Goal: Task Accomplishment & Management: Complete application form

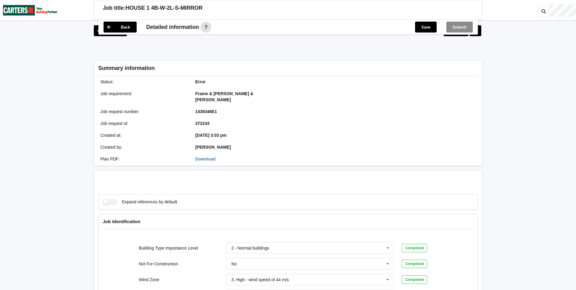
scroll to position [152, 0]
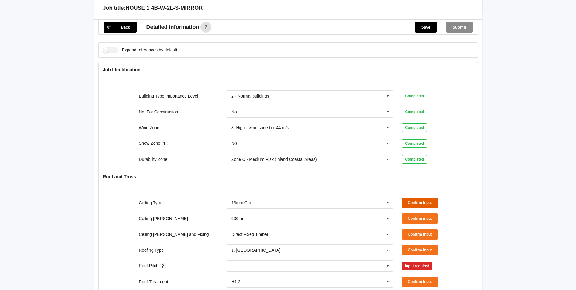
click at [414, 198] on button "Confirm input" at bounding box center [420, 202] width 36 height 10
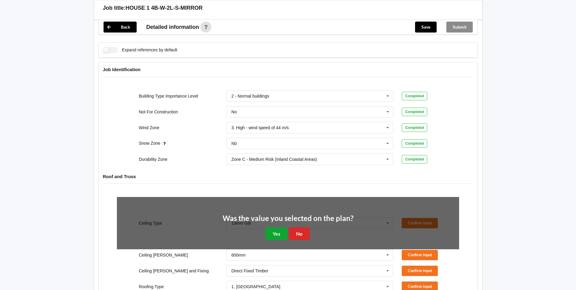
click at [280, 227] on button "Yes" at bounding box center [276, 233] width 22 height 12
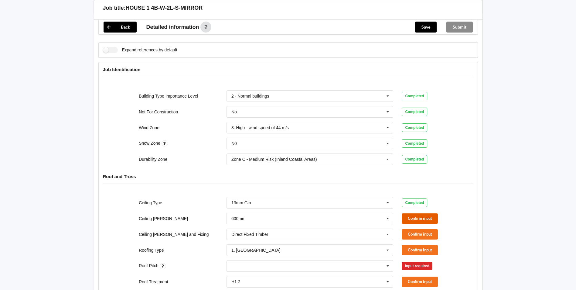
click at [416, 213] on button "Confirm input" at bounding box center [420, 218] width 36 height 10
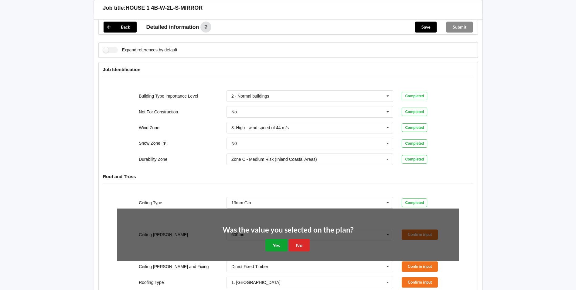
drag, startPoint x: 271, startPoint y: 242, endPoint x: 327, endPoint y: 241, distance: 56.2
click at [271, 242] on button "Yes" at bounding box center [276, 245] width 22 height 12
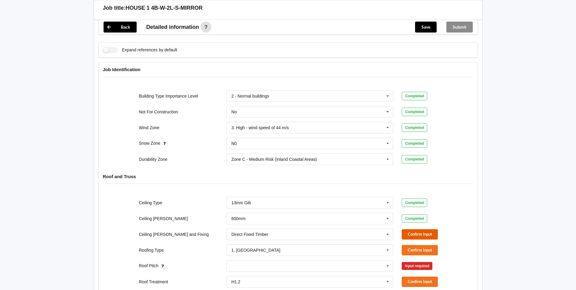
click at [434, 229] on button "Confirm input" at bounding box center [420, 234] width 36 height 10
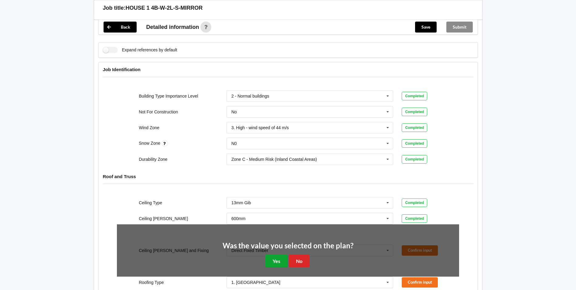
click at [281, 255] on button "Yes" at bounding box center [276, 260] width 22 height 12
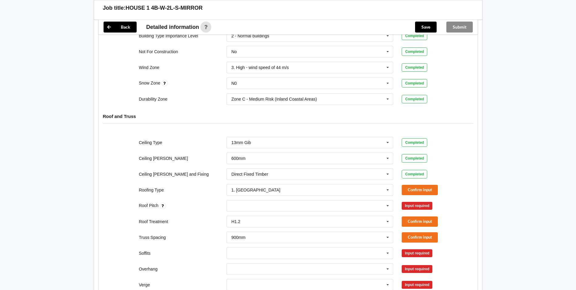
scroll to position [212, 0]
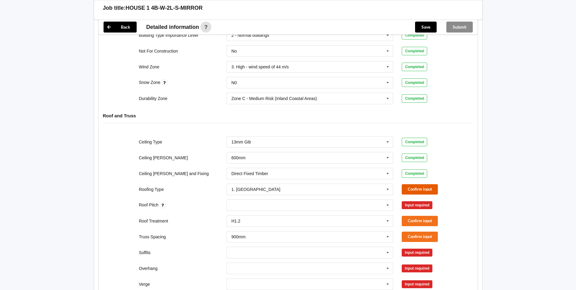
click at [410, 184] on button "Confirm input" at bounding box center [420, 189] width 36 height 10
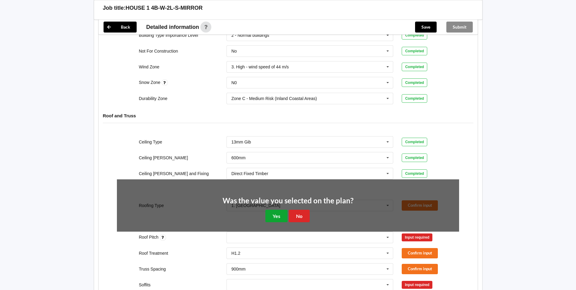
click at [273, 210] on button "Yes" at bounding box center [276, 215] width 22 height 12
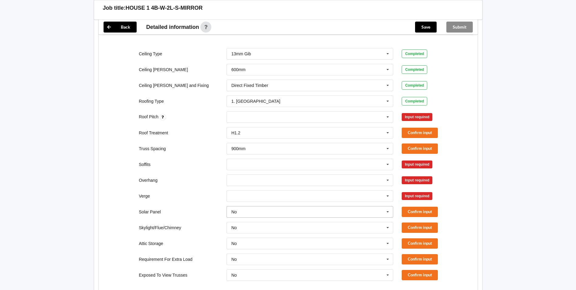
scroll to position [304, 0]
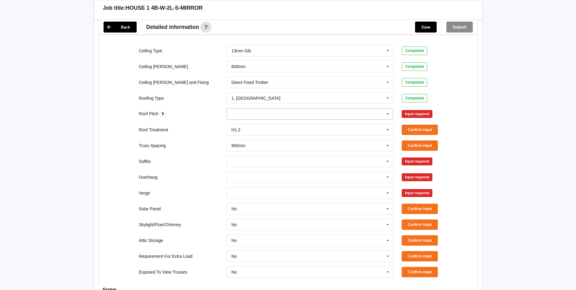
click at [236, 111] on input "text" at bounding box center [235, 113] width 9 height 5
type input "17.5"
click at [240, 119] on div "Add 17.5" at bounding box center [310, 124] width 166 height 11
click at [414, 109] on button "Confirm input" at bounding box center [420, 114] width 36 height 10
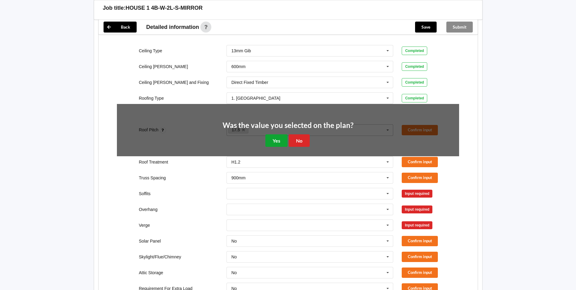
click at [275, 134] on button "Yes" at bounding box center [276, 140] width 22 height 12
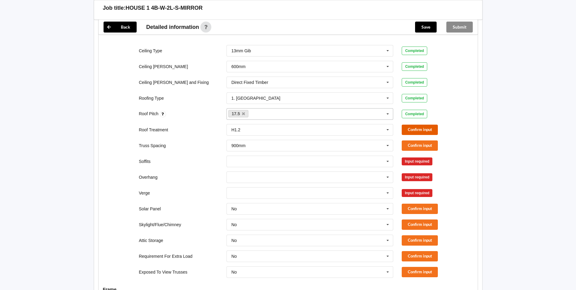
click at [409, 124] on button "Confirm input" at bounding box center [420, 129] width 36 height 10
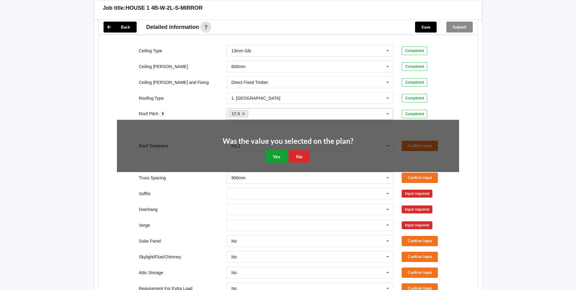
click at [276, 150] on button "Yes" at bounding box center [276, 156] width 22 height 12
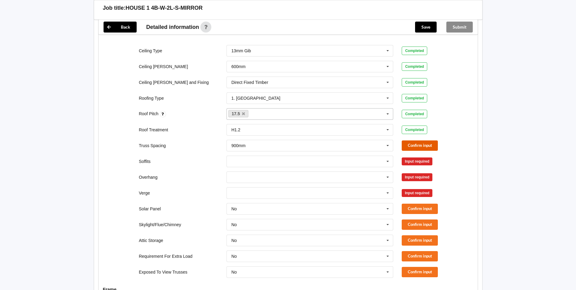
click at [412, 140] on button "Confirm input" at bounding box center [420, 145] width 36 height 10
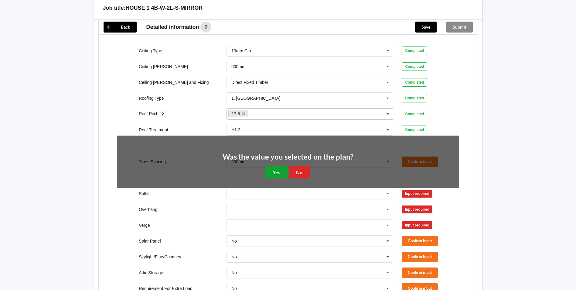
click at [274, 166] on button "Yes" at bounding box center [276, 172] width 22 height 12
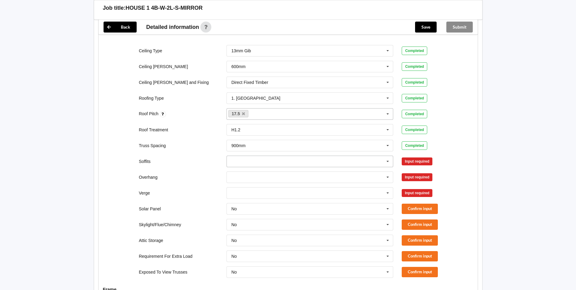
click at [388, 156] on icon at bounding box center [387, 161] width 9 height 11
click at [243, 170] on span "Boxed" at bounding box center [238, 172] width 12 height 5
click at [421, 156] on button "Confirm input" at bounding box center [420, 161] width 36 height 10
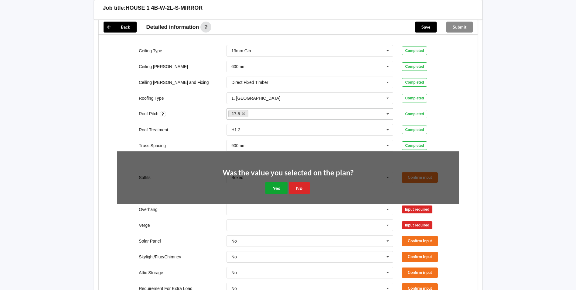
click at [275, 184] on button "Yes" at bounding box center [276, 188] width 22 height 12
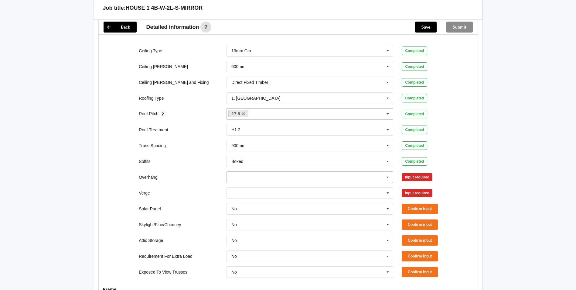
click at [246, 171] on input "text" at bounding box center [310, 176] width 166 height 11
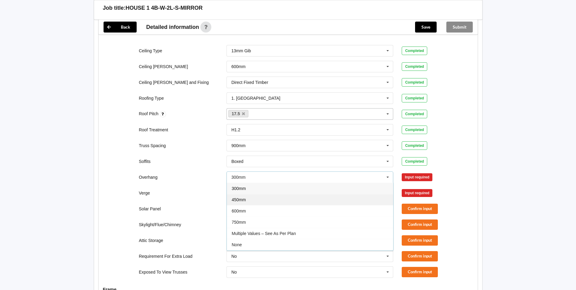
click at [238, 197] on span "450mm" at bounding box center [239, 199] width 14 height 5
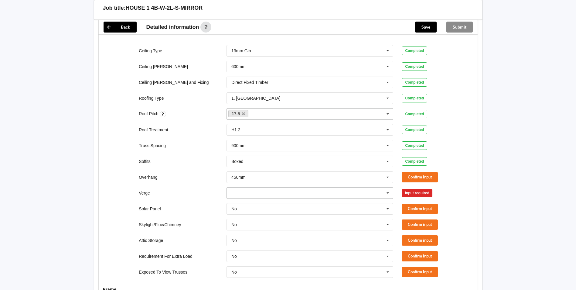
click at [243, 187] on input "text" at bounding box center [310, 192] width 166 height 11
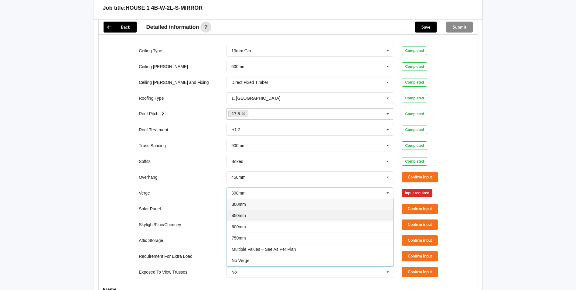
click at [235, 213] on span "450mm" at bounding box center [239, 215] width 14 height 5
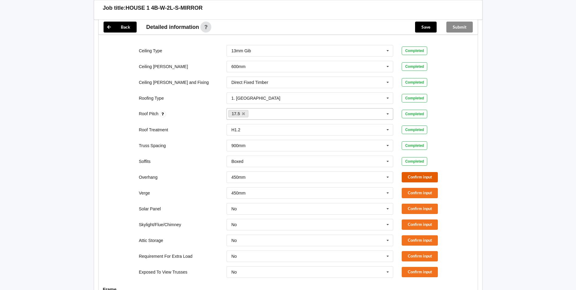
click at [423, 172] on button "Confirm input" at bounding box center [420, 177] width 36 height 10
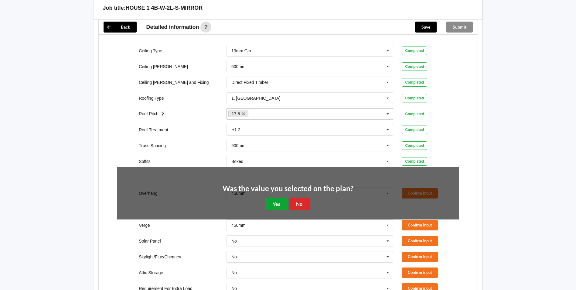
click at [268, 197] on button "Yes" at bounding box center [276, 203] width 22 height 12
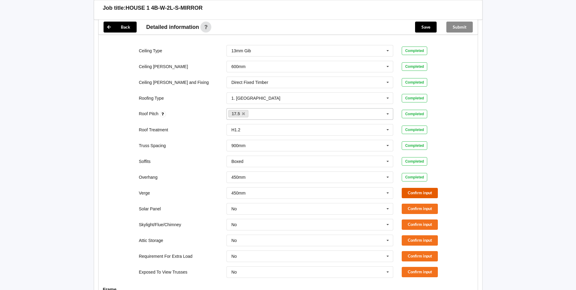
click at [423, 188] on button "Confirm input" at bounding box center [420, 193] width 36 height 10
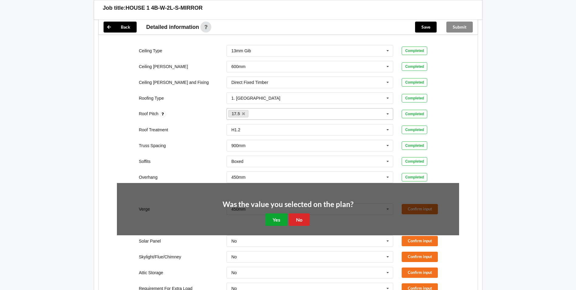
click at [279, 213] on button "Yes" at bounding box center [276, 219] width 22 height 12
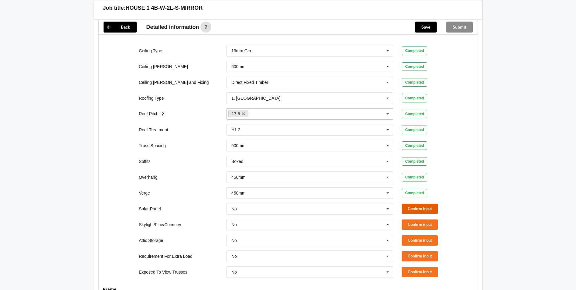
click at [410, 203] on button "Confirm input" at bounding box center [420, 208] width 36 height 10
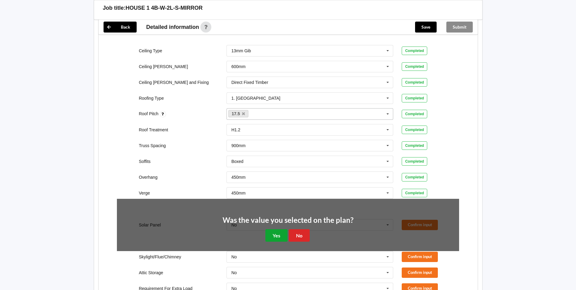
click at [270, 229] on button "Yes" at bounding box center [276, 235] width 22 height 12
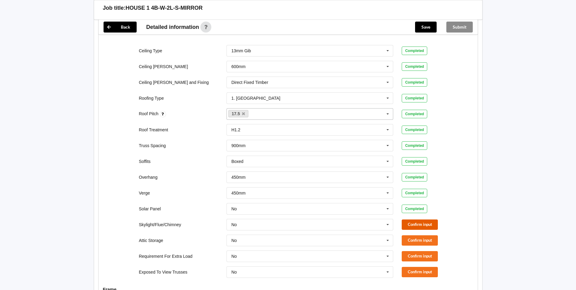
click at [407, 220] on button "Confirm input" at bounding box center [420, 224] width 36 height 10
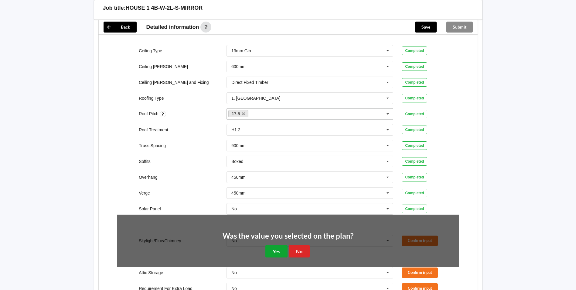
click at [270, 245] on button "Yes" at bounding box center [276, 251] width 22 height 12
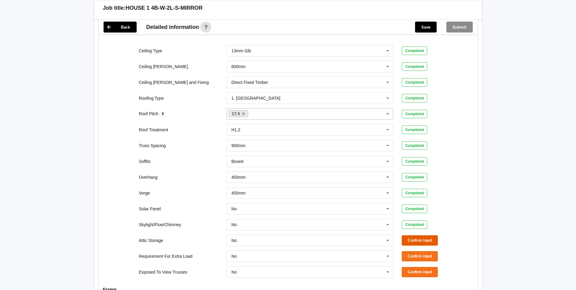
click at [420, 235] on button "Confirm input" at bounding box center [420, 240] width 36 height 10
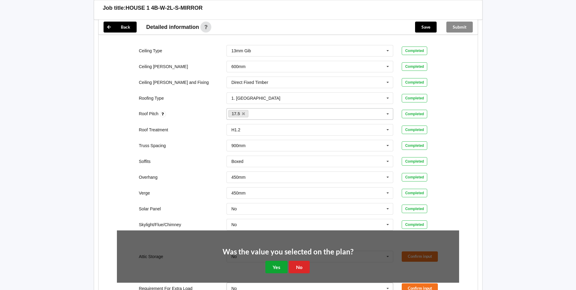
drag, startPoint x: 276, startPoint y: 264, endPoint x: 301, endPoint y: 255, distance: 26.6
click at [276, 264] on button "Yes" at bounding box center [276, 266] width 22 height 12
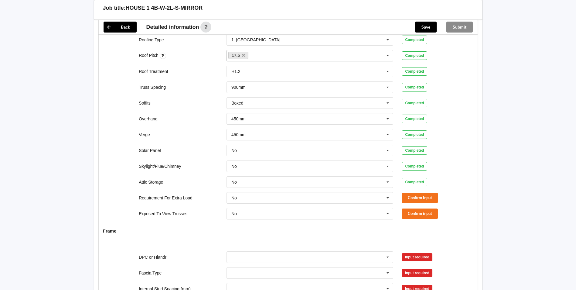
scroll to position [364, 0]
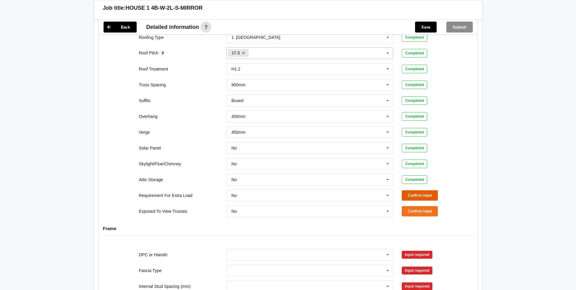
click at [413, 190] on button "Confirm input" at bounding box center [420, 195] width 36 height 10
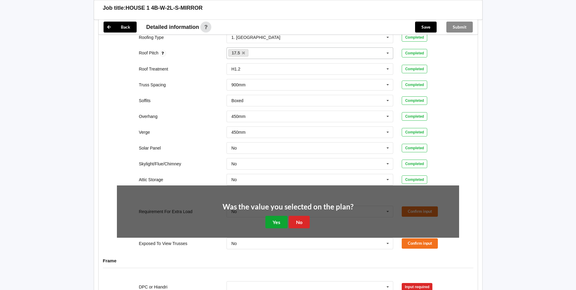
click at [274, 216] on button "Yes" at bounding box center [276, 222] width 22 height 12
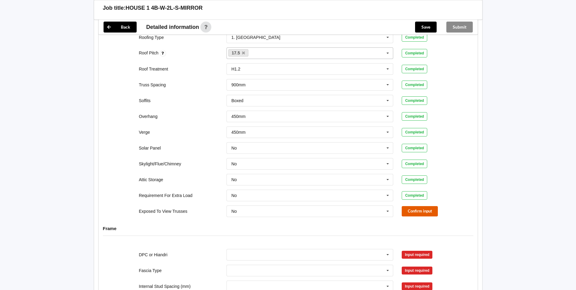
click at [416, 206] on button "Confirm input" at bounding box center [420, 211] width 36 height 10
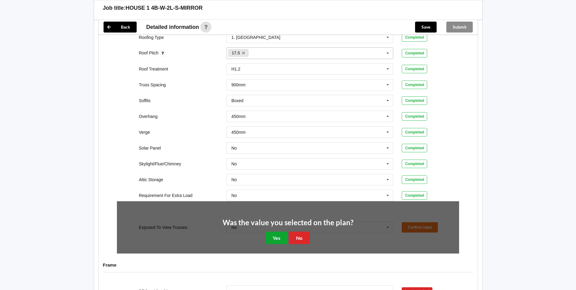
click at [280, 231] on button "Yes" at bounding box center [276, 237] width 22 height 12
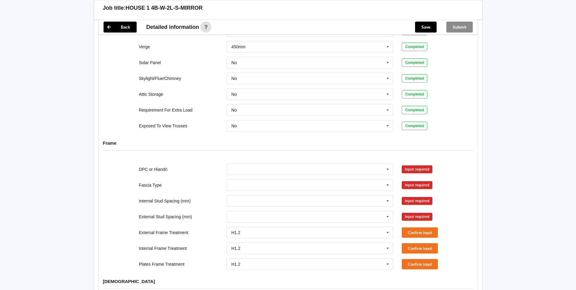
scroll to position [455, 0]
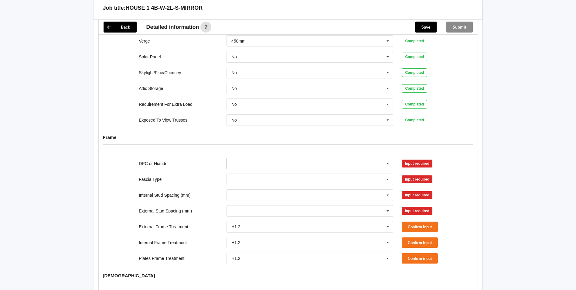
click at [386, 159] on icon at bounding box center [387, 163] width 9 height 11
click at [254, 169] on div "DPC Fitted" at bounding box center [310, 174] width 166 height 11
click at [423, 158] on button "Confirm input" at bounding box center [420, 163] width 36 height 10
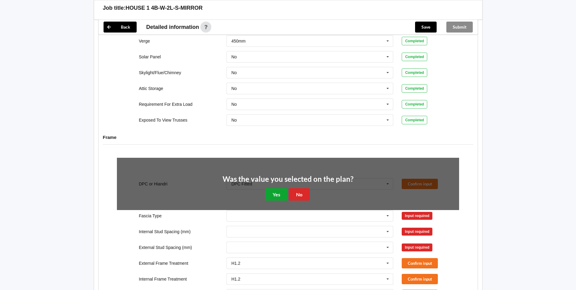
click at [274, 189] on button "Yes" at bounding box center [276, 194] width 22 height 12
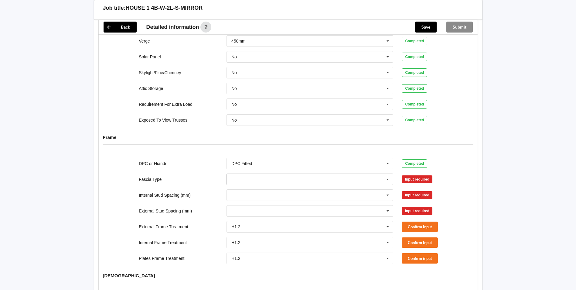
click at [387, 174] on icon at bounding box center [387, 179] width 9 height 11
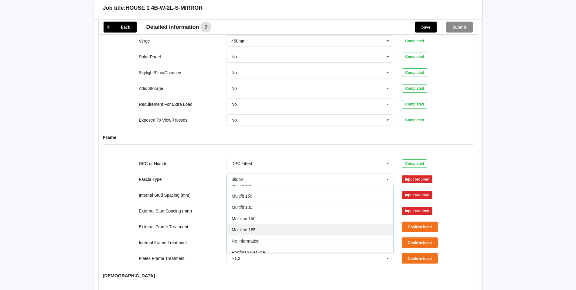
click at [252, 227] on span "Multiline 185" at bounding box center [244, 229] width 24 height 5
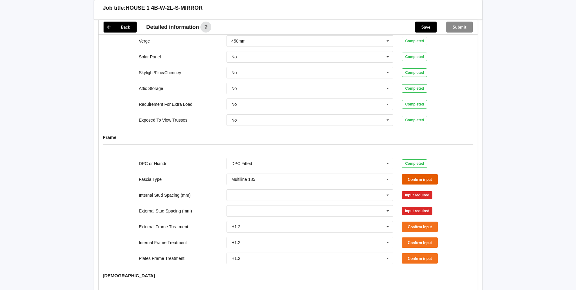
click at [411, 174] on button "Confirm input" at bounding box center [420, 179] width 36 height 10
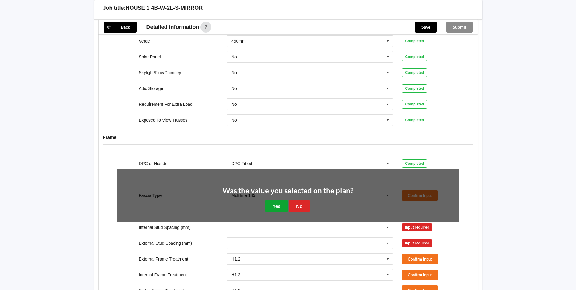
click at [278, 200] on button "Yes" at bounding box center [276, 205] width 22 height 12
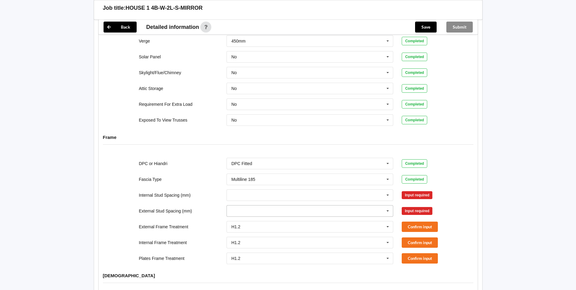
click at [246, 205] on input "text" at bounding box center [310, 210] width 166 height 11
click at [236, 242] on span "400" at bounding box center [235, 244] width 7 height 5
click at [245, 189] on input "text" at bounding box center [310, 194] width 166 height 11
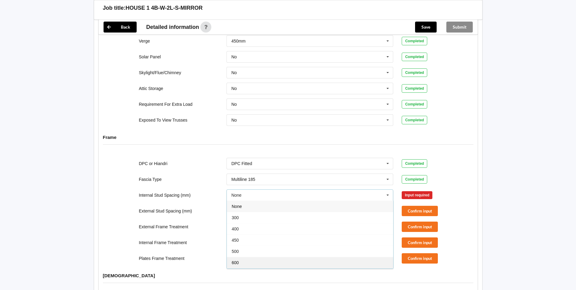
click at [236, 260] on span "600" at bounding box center [235, 262] width 7 height 5
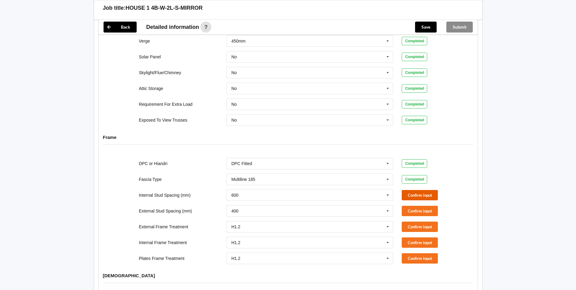
click at [414, 190] on button "Confirm input" at bounding box center [420, 195] width 36 height 10
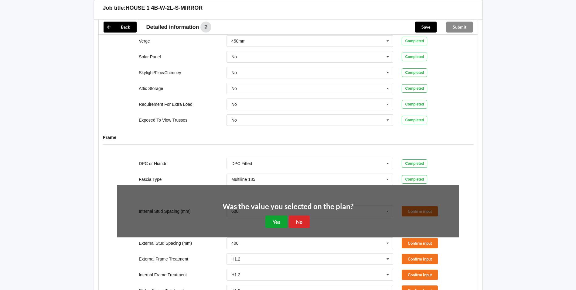
click at [273, 216] on button "Yes" at bounding box center [276, 221] width 22 height 12
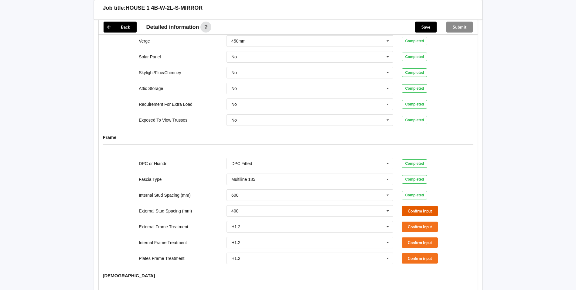
click at [409, 205] on button "Confirm input" at bounding box center [420, 210] width 36 height 10
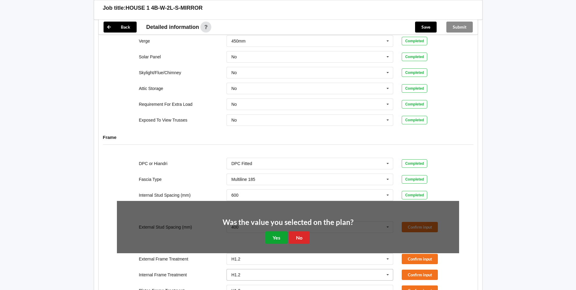
click at [273, 233] on button "Yes" at bounding box center [276, 237] width 22 height 12
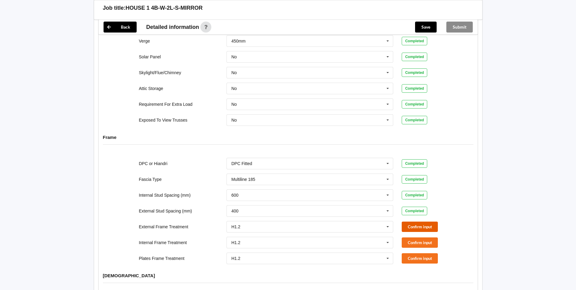
click at [421, 221] on button "Confirm input" at bounding box center [420, 226] width 36 height 10
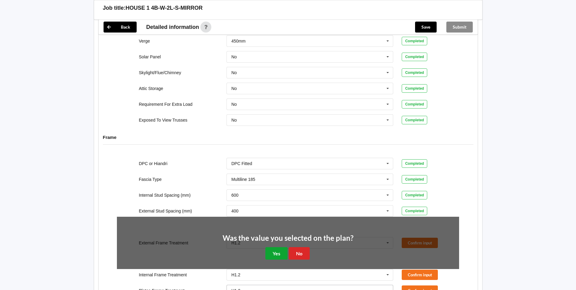
click at [278, 247] on button "Yes" at bounding box center [276, 253] width 22 height 12
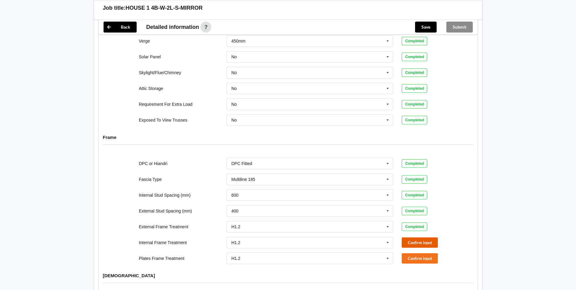
click at [411, 237] on button "Confirm input" at bounding box center [420, 242] width 36 height 10
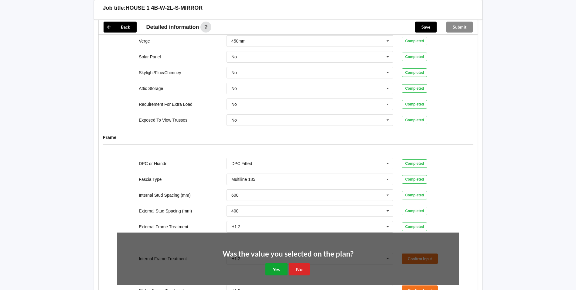
click at [275, 263] on button "Yes" at bounding box center [276, 269] width 22 height 12
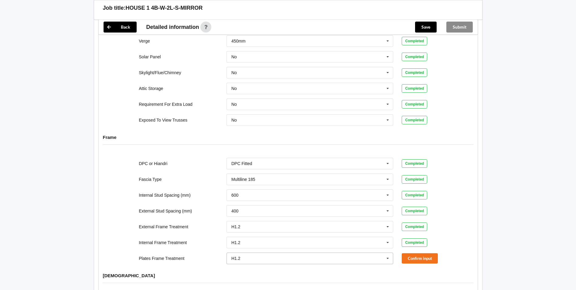
click at [255, 253] on input "text" at bounding box center [310, 258] width 166 height 11
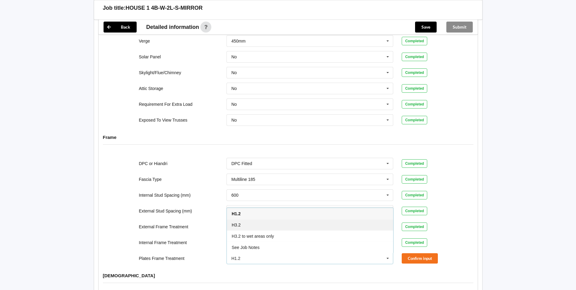
click at [241, 219] on div "H3.2" at bounding box center [310, 224] width 166 height 11
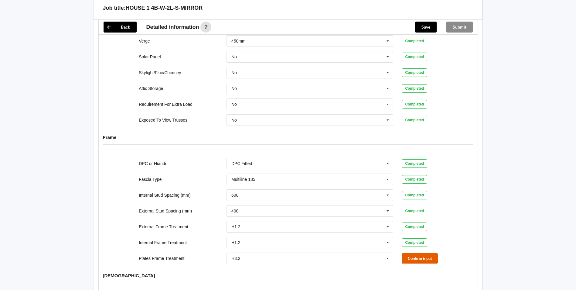
click at [423, 253] on button "Confirm input" at bounding box center [420, 258] width 36 height 10
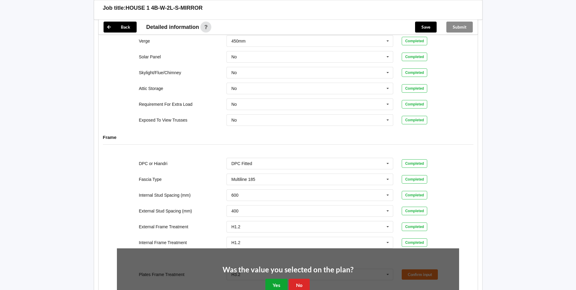
click at [272, 278] on button "Yes" at bounding box center [276, 284] width 22 height 12
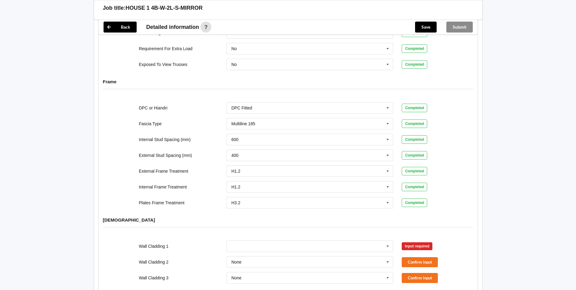
scroll to position [516, 0]
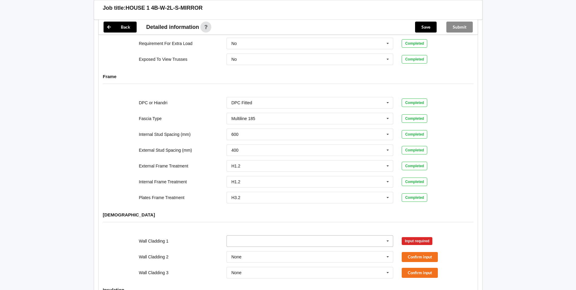
click at [243, 235] on input "text" at bounding box center [310, 240] width 166 height 11
click at [245, 235] on input "text" at bounding box center [310, 240] width 166 height 11
click at [240, 171] on span "Axon Panel" at bounding box center [243, 173] width 22 height 5
click at [413, 236] on button "Confirm input" at bounding box center [420, 241] width 36 height 10
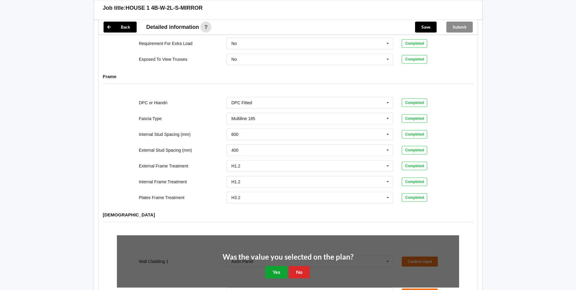
click at [273, 267] on button "Yes" at bounding box center [276, 272] width 22 height 12
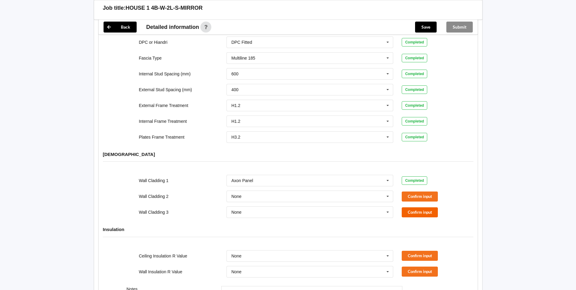
scroll to position [577, 0]
click at [419, 191] on button "Confirm input" at bounding box center [420, 196] width 36 height 10
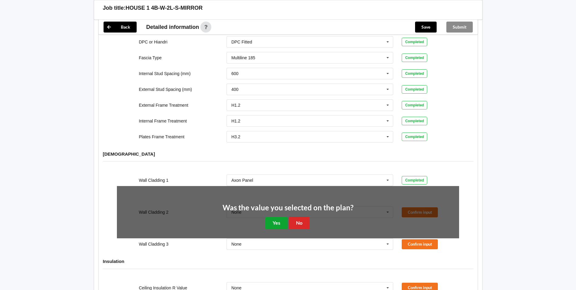
click at [276, 219] on button "Yes" at bounding box center [276, 222] width 22 height 12
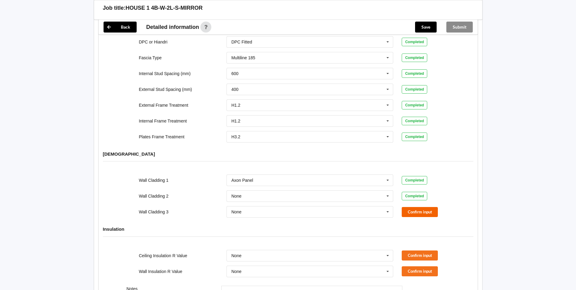
click at [416, 202] on div "Wall Cladding 3 None Axon Panel B/Back 135 B/Back 135 Rebated B/Back 142 B/Back…" at bounding box center [288, 212] width 351 height 20
click at [403, 207] on button "Confirm input" at bounding box center [420, 212] width 36 height 10
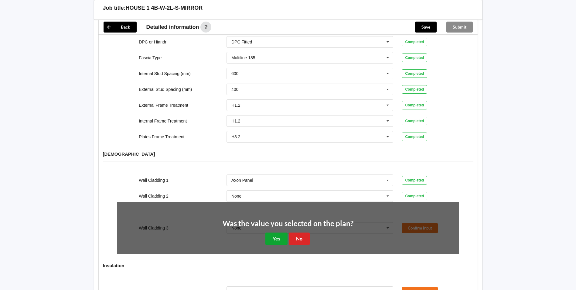
click at [270, 234] on button "Yes" at bounding box center [276, 238] width 22 height 12
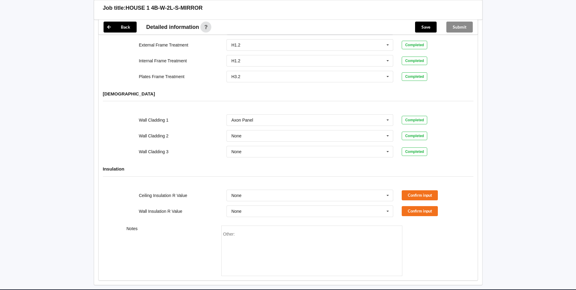
scroll to position [637, 0]
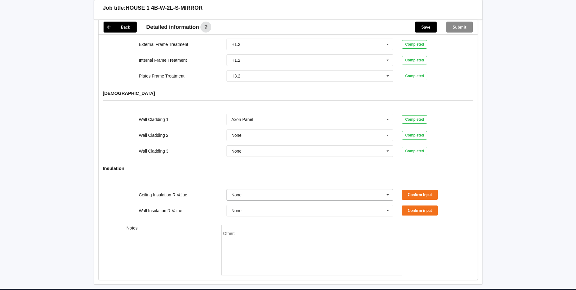
click at [389, 189] on icon at bounding box center [387, 194] width 9 height 11
click at [239, 260] on span "R7.0" at bounding box center [236, 262] width 9 height 5
click at [259, 205] on input "text" at bounding box center [310, 210] width 166 height 11
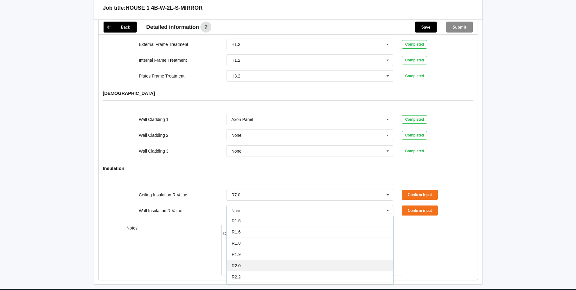
scroll to position [61, 0]
click at [241, 267] on div "R2.2" at bounding box center [310, 272] width 166 height 11
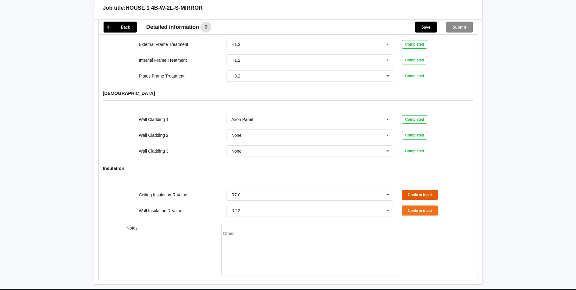
click at [411, 189] on button "Confirm input" at bounding box center [420, 194] width 36 height 10
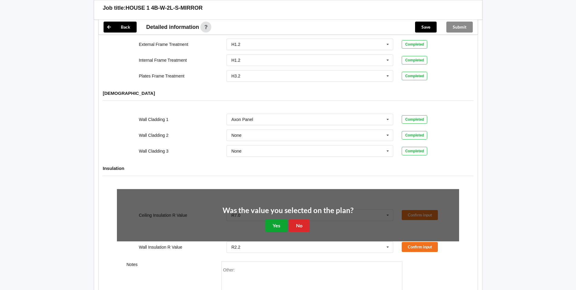
click at [276, 220] on button "Yes" at bounding box center [276, 225] width 22 height 12
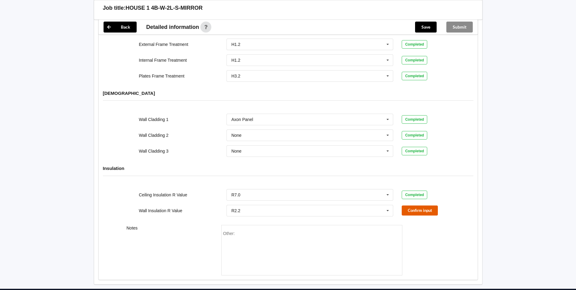
click at [409, 205] on button "Confirm input" at bounding box center [420, 210] width 36 height 10
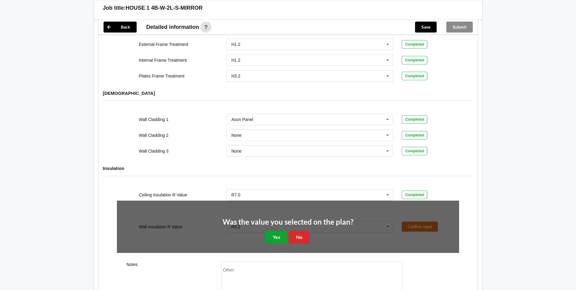
drag, startPoint x: 272, startPoint y: 230, endPoint x: 311, endPoint y: 230, distance: 38.5
click at [272, 231] on button "Yes" at bounding box center [276, 237] width 22 height 12
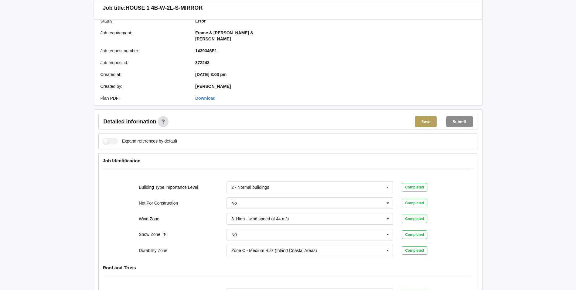
click at [424, 117] on button "Save" at bounding box center [426, 121] width 22 height 11
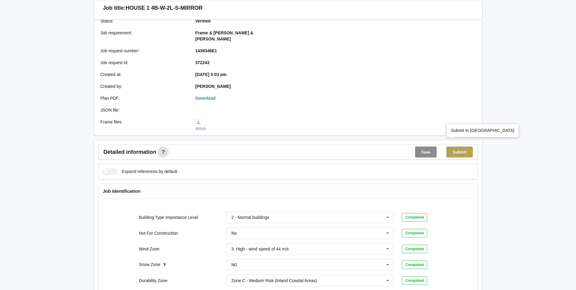
click at [461, 146] on button "Submit" at bounding box center [459, 151] width 26 height 11
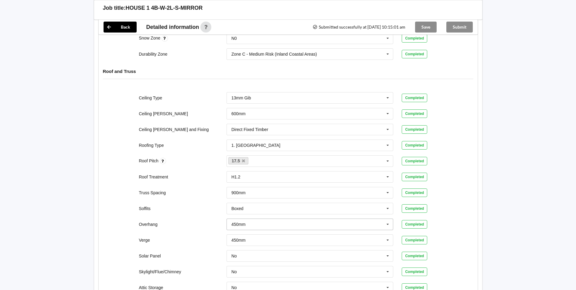
scroll to position [304, 0]
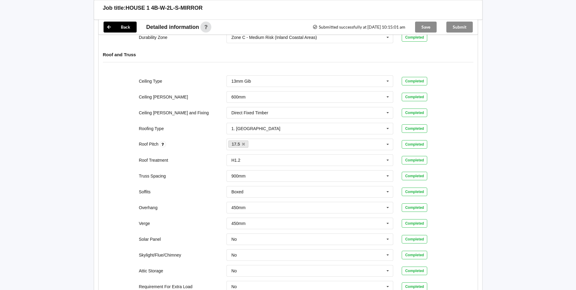
drag, startPoint x: 495, startPoint y: 223, endPoint x: 478, endPoint y: 228, distance: 17.5
click at [495, 223] on div "Back Delete Job title: HOUSE 1 4B-W-2L-S-MIRROR Summary information Status : Co…" at bounding box center [288, 186] width 576 height 980
click at [470, 226] on div "Ceiling Type 13mm Gib 10mm Gib 12mm MDF 12mm Ply 13mm Gib None See Job Notes Co…" at bounding box center [288, 191] width 379 height 241
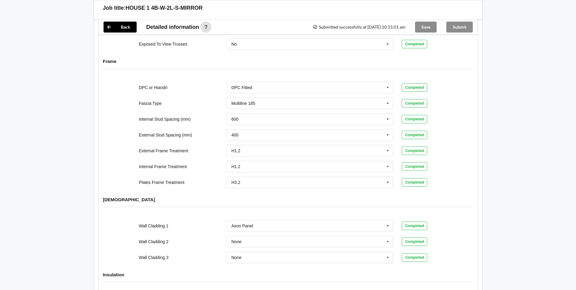
scroll to position [668, 0]
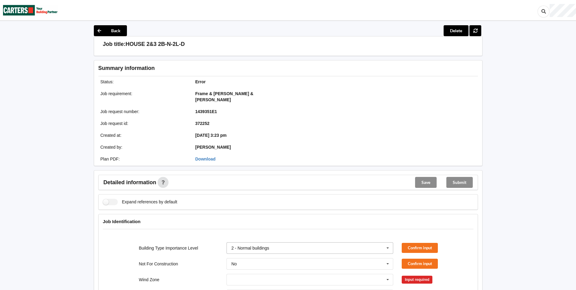
click at [387, 242] on icon at bounding box center [387, 247] width 9 height 11
click at [466, 226] on div "Job Identification" at bounding box center [288, 225] width 379 height 23
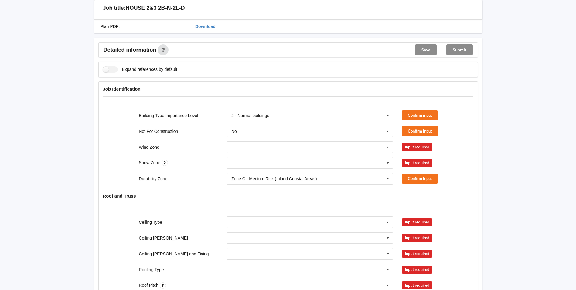
scroll to position [152, 0]
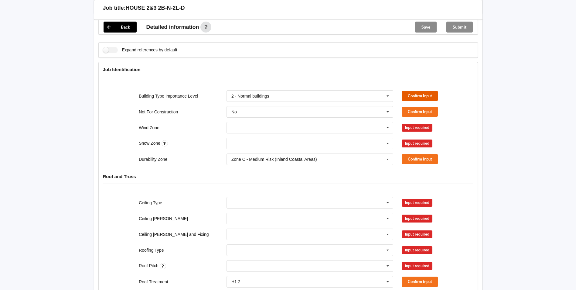
click at [430, 91] on button "Confirm input" at bounding box center [420, 96] width 36 height 10
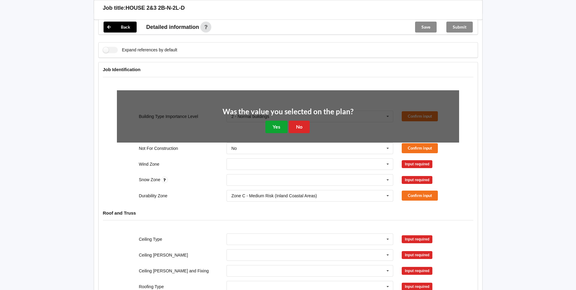
drag, startPoint x: 274, startPoint y: 119, endPoint x: 387, endPoint y: 116, distance: 113.3
click at [274, 121] on button "Yes" at bounding box center [276, 127] width 22 height 12
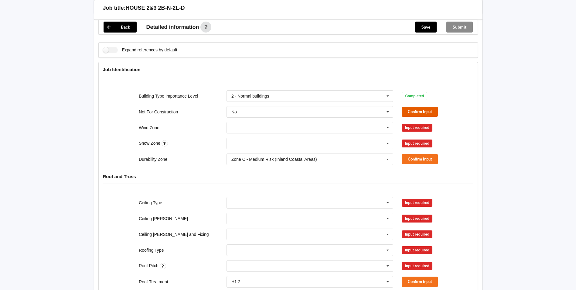
click at [412, 108] on button "Confirm input" at bounding box center [420, 112] width 36 height 10
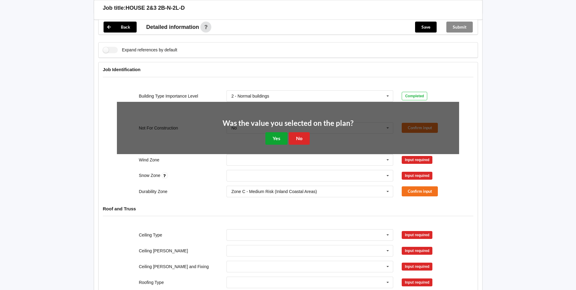
click at [270, 132] on button "Yes" at bounding box center [276, 138] width 22 height 12
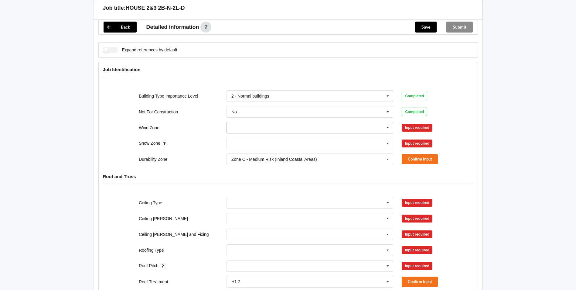
click at [247, 122] on input "text" at bounding box center [310, 127] width 166 height 11
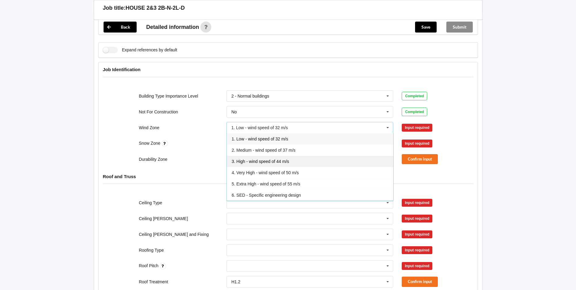
click at [256, 159] on span "3. High - wind speed of 44 m/s" at bounding box center [260, 161] width 57 height 5
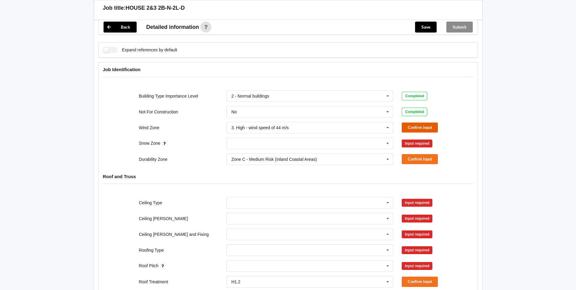
click at [411, 122] on button "Confirm input" at bounding box center [420, 127] width 36 height 10
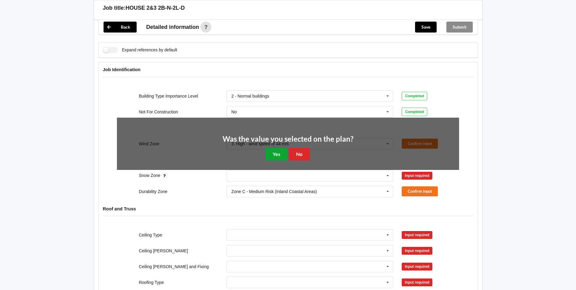
click at [274, 148] on button "Yes" at bounding box center [276, 154] width 22 height 12
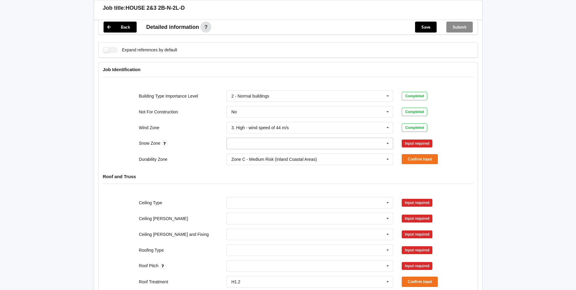
click at [260, 138] on input "text" at bounding box center [310, 143] width 166 height 11
click at [241, 149] on div "N0" at bounding box center [310, 154] width 166 height 11
click at [414, 138] on button "Confirm input" at bounding box center [420, 143] width 36 height 10
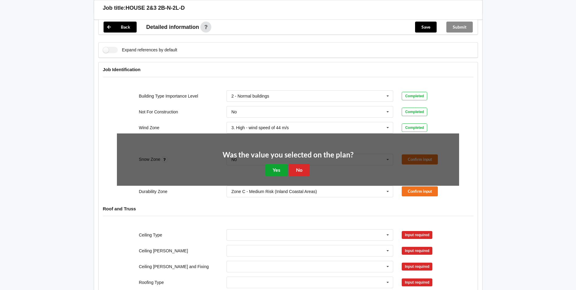
click at [273, 164] on button "Yes" at bounding box center [276, 170] width 22 height 12
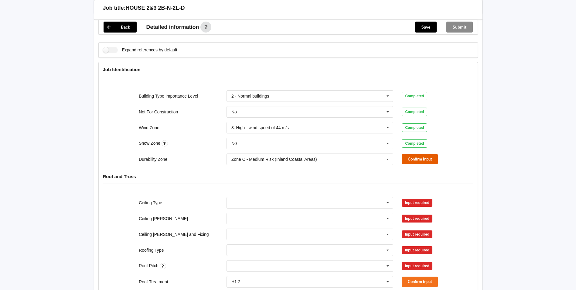
click at [415, 154] on button "Confirm input" at bounding box center [420, 159] width 36 height 10
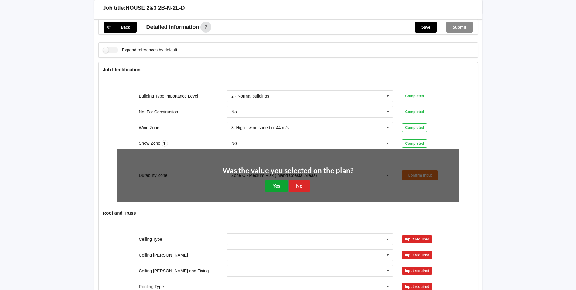
click at [274, 179] on button "Yes" at bounding box center [276, 185] width 22 height 12
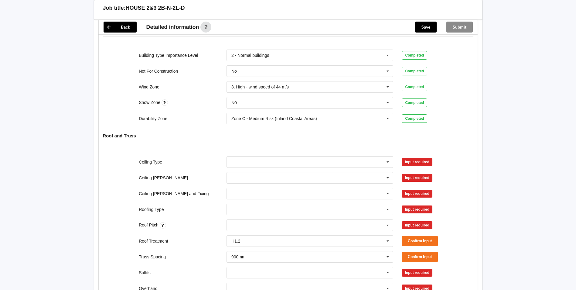
scroll to position [212, 0]
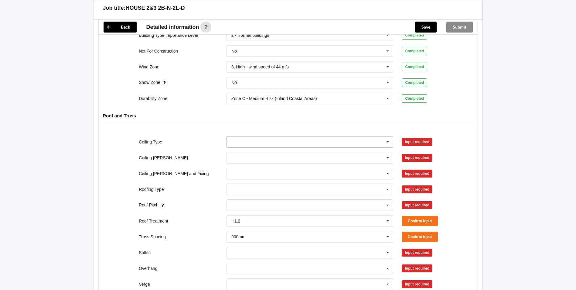
click at [241, 137] on input "text" at bounding box center [310, 141] width 166 height 11
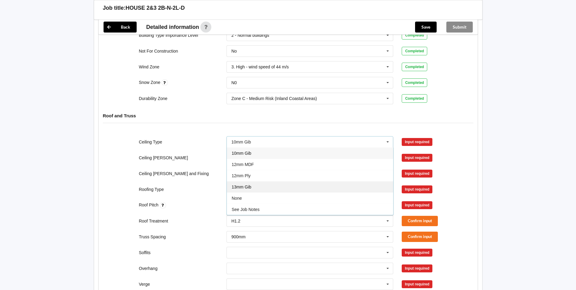
click at [243, 181] on div "13mm Gib" at bounding box center [310, 186] width 166 height 11
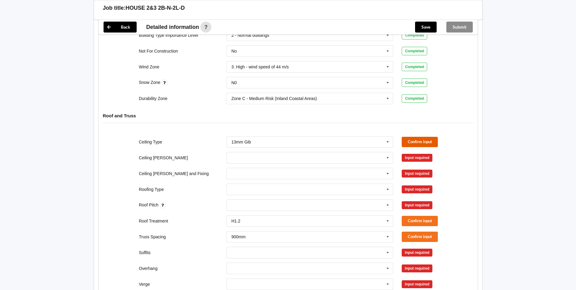
click at [413, 137] on button "Confirm input" at bounding box center [420, 142] width 36 height 10
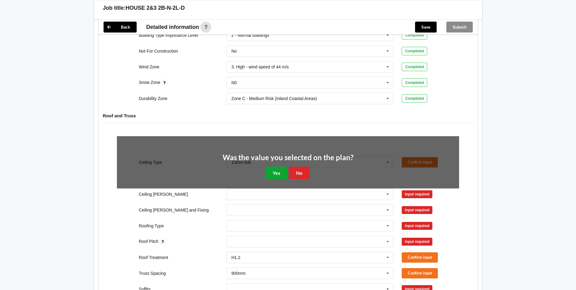
click at [276, 168] on button "Yes" at bounding box center [276, 172] width 22 height 12
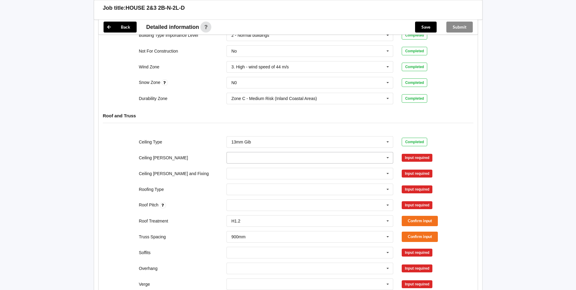
click at [255, 152] on input "text" at bounding box center [310, 157] width 166 height 11
click at [246, 185] on div "600mm" at bounding box center [310, 190] width 166 height 11
click at [431, 152] on button "Confirm input" at bounding box center [420, 157] width 36 height 10
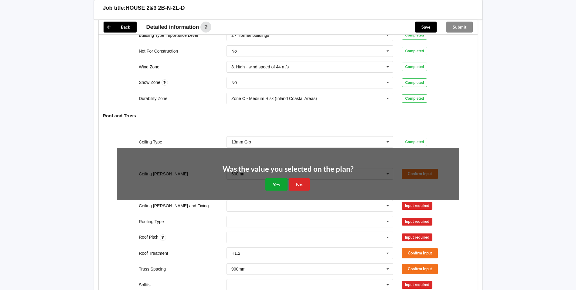
click at [278, 178] on button "Yes" at bounding box center [276, 184] width 22 height 12
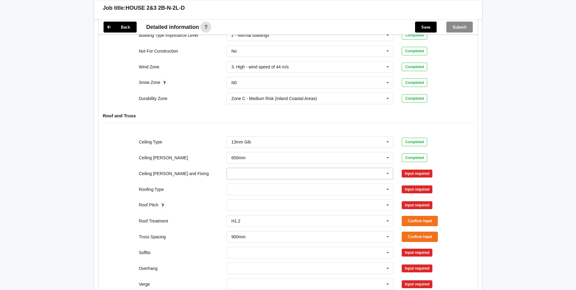
click at [248, 168] on input "text" at bounding box center [310, 173] width 166 height 11
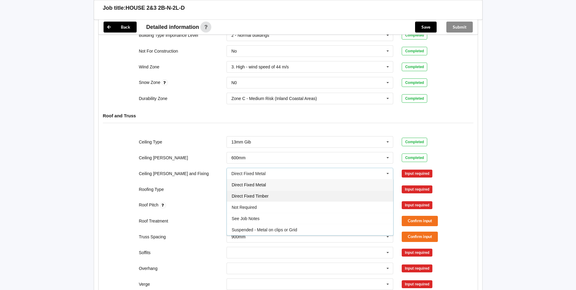
click at [249, 193] on span "Direct Fixed Timber" at bounding box center [250, 195] width 37 height 5
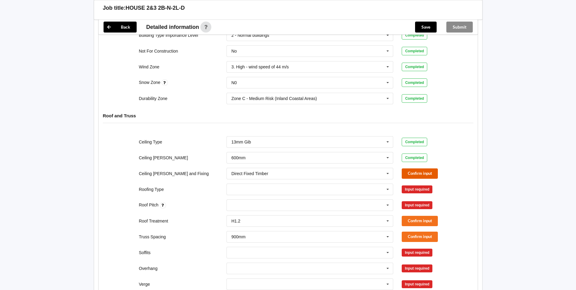
click at [425, 168] on button "Confirm input" at bounding box center [420, 173] width 36 height 10
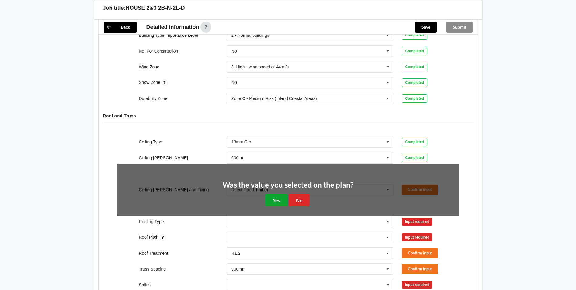
click at [273, 194] on button "Yes" at bounding box center [276, 200] width 22 height 12
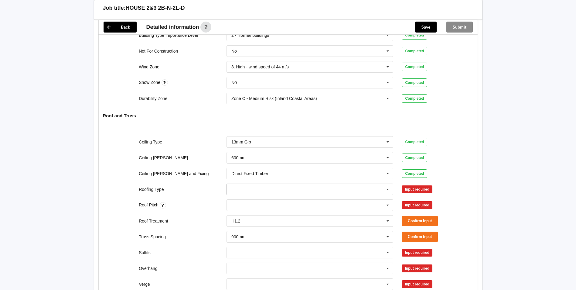
click at [253, 184] on input "text" at bounding box center [310, 189] width 166 height 11
click at [244, 209] on span "1. [GEOGRAPHIC_DATA]" at bounding box center [256, 211] width 49 height 5
click at [419, 184] on button "Confirm input" at bounding box center [420, 189] width 36 height 10
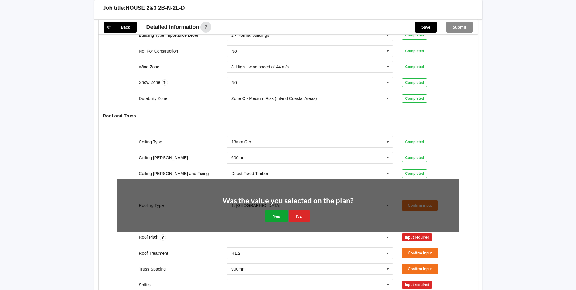
click at [277, 209] on button "Yes" at bounding box center [276, 215] width 22 height 12
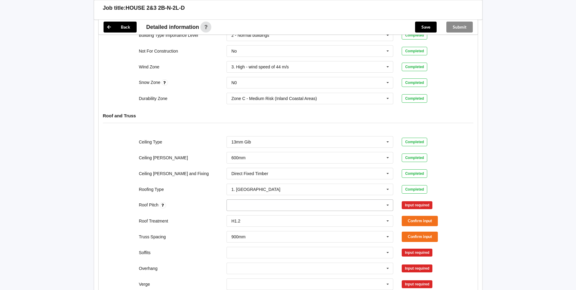
click at [247, 199] on div "None" at bounding box center [309, 205] width 167 height 12
type input "17.5"
click at [239, 214] on span "Add 17.5" at bounding box center [240, 216] width 16 height 5
click at [417, 201] on button "Confirm input" at bounding box center [420, 205] width 36 height 10
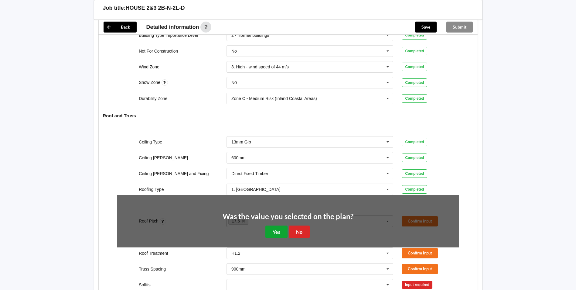
click at [272, 226] on button "Yes" at bounding box center [276, 231] width 22 height 12
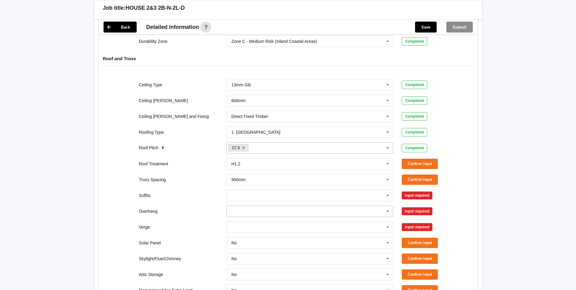
scroll to position [273, 0]
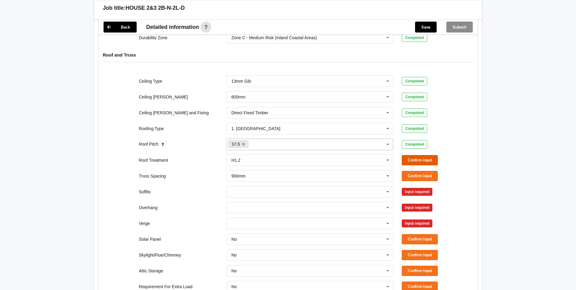
click at [415, 155] on button "Confirm input" at bounding box center [420, 160] width 36 height 10
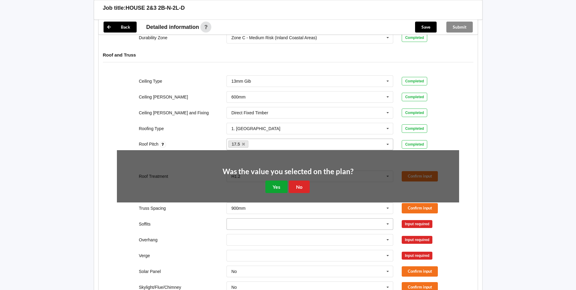
drag, startPoint x: 276, startPoint y: 180, endPoint x: 281, endPoint y: 179, distance: 5.2
click at [277, 180] on button "Yes" at bounding box center [276, 186] width 22 height 12
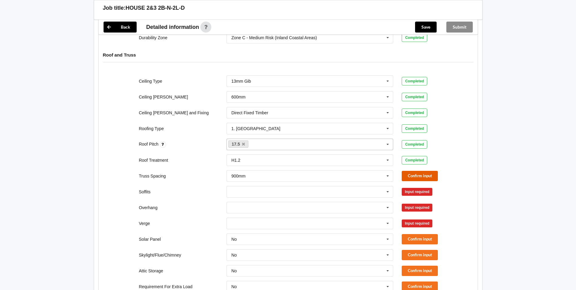
click at [421, 171] on button "Confirm input" at bounding box center [420, 176] width 36 height 10
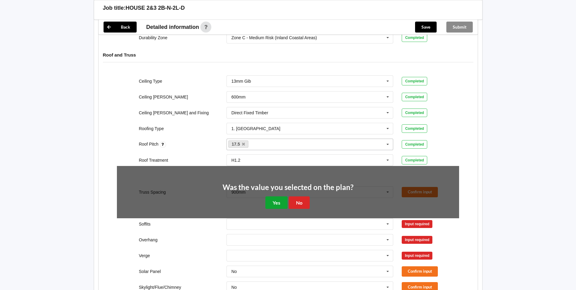
click at [277, 196] on button "Yes" at bounding box center [276, 202] width 22 height 12
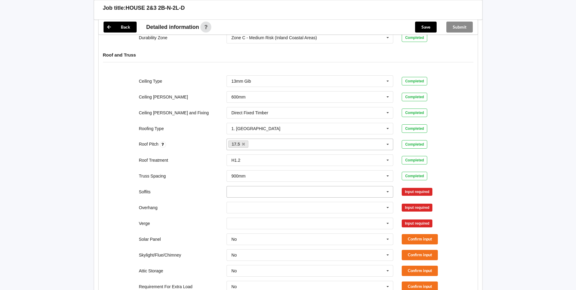
click at [252, 186] on input "text" at bounding box center [310, 191] width 166 height 11
click at [240, 200] on span "Boxed" at bounding box center [238, 202] width 12 height 5
click at [410, 186] on button "Confirm input" at bounding box center [420, 191] width 36 height 10
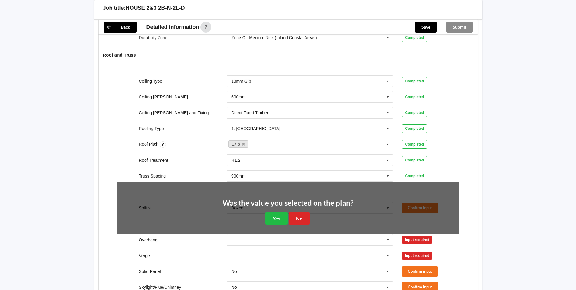
click at [264, 211] on div "Was the value you selected on the plan? Yes No" at bounding box center [287, 211] width 131 height 25
click at [276, 212] on button "Yes" at bounding box center [276, 218] width 22 height 12
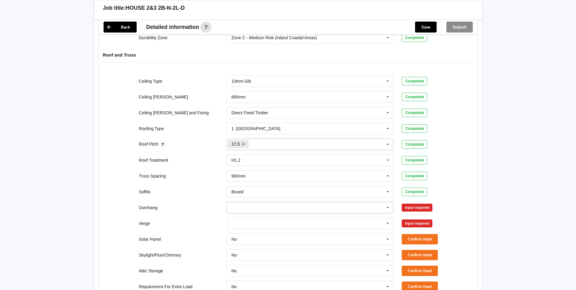
click at [260, 202] on input "text" at bounding box center [310, 207] width 166 height 11
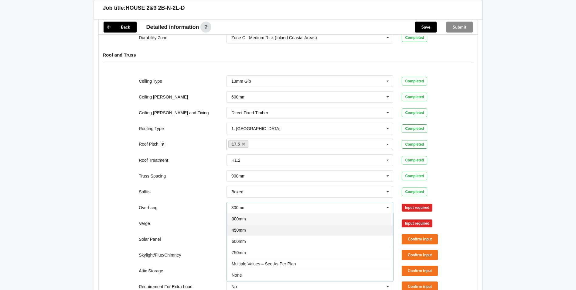
click at [242, 227] on span "450mm" at bounding box center [239, 229] width 14 height 5
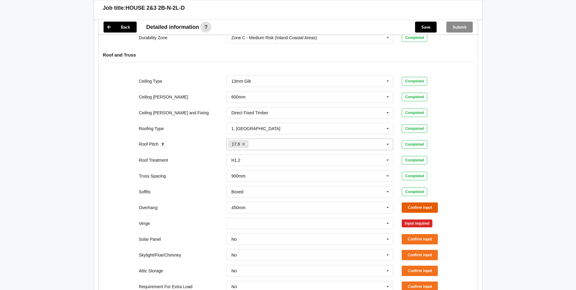
click at [414, 202] on button "Confirm input" at bounding box center [420, 207] width 36 height 10
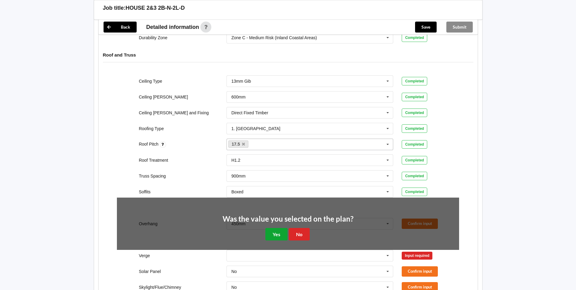
drag, startPoint x: 279, startPoint y: 228, endPoint x: 286, endPoint y: 229, distance: 6.4
click at [280, 228] on button "Yes" at bounding box center [276, 234] width 22 height 12
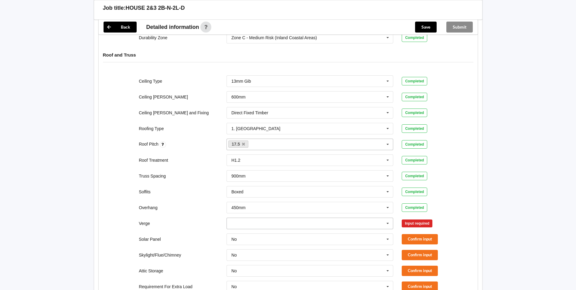
click at [304, 220] on input "text" at bounding box center [310, 223] width 166 height 11
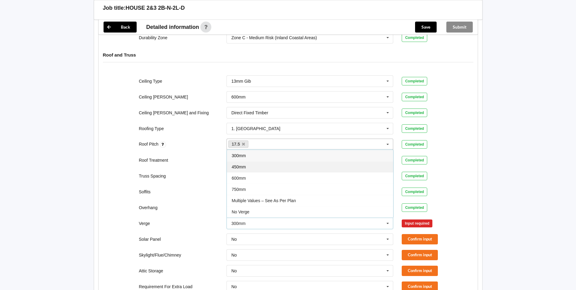
click at [242, 164] on span "450mm" at bounding box center [239, 166] width 14 height 5
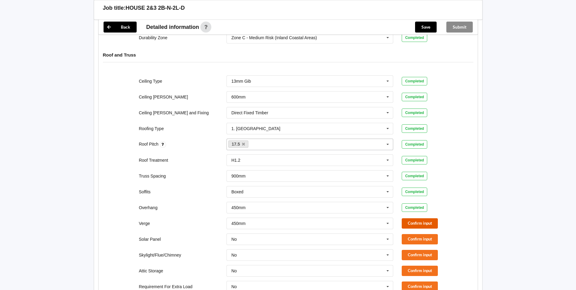
click at [413, 218] on button "Confirm input" at bounding box center [420, 223] width 36 height 10
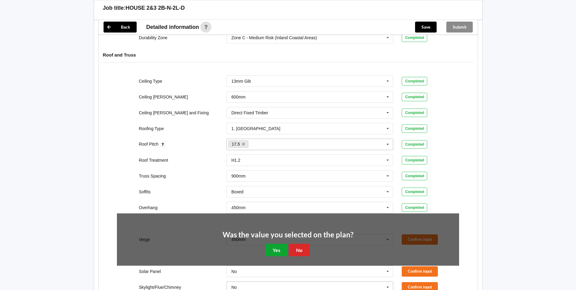
click at [277, 243] on button "Yes" at bounding box center [276, 249] width 22 height 12
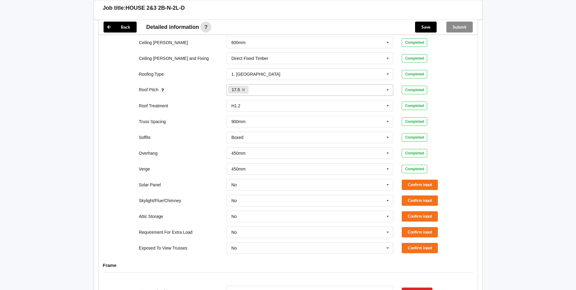
scroll to position [334, 0]
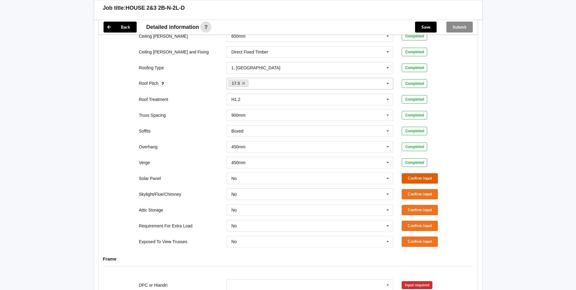
click at [416, 173] on button "Confirm input" at bounding box center [420, 178] width 36 height 10
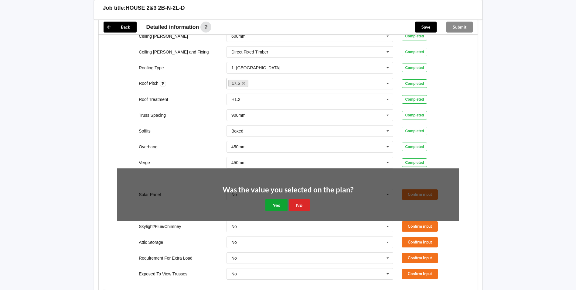
drag, startPoint x: 277, startPoint y: 195, endPoint x: 413, endPoint y: 185, distance: 135.4
click at [280, 199] on button "Yes" at bounding box center [276, 205] width 22 height 12
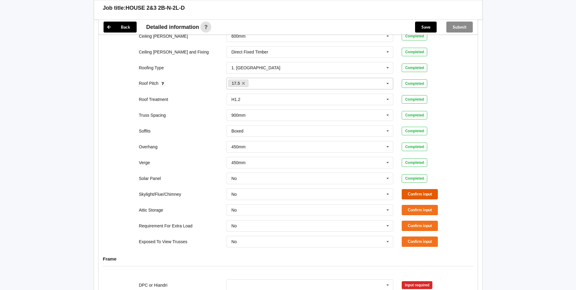
click at [424, 189] on button "Confirm input" at bounding box center [420, 194] width 36 height 10
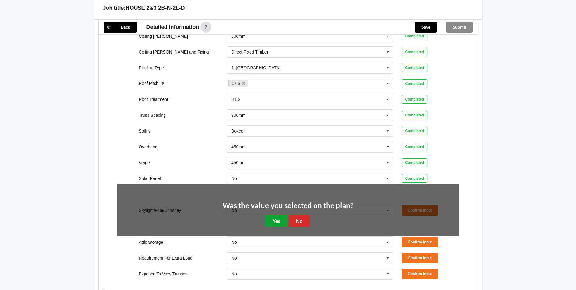
drag, startPoint x: 277, startPoint y: 210, endPoint x: 414, endPoint y: 210, distance: 136.6
click at [280, 214] on button "Yes" at bounding box center [276, 220] width 22 height 12
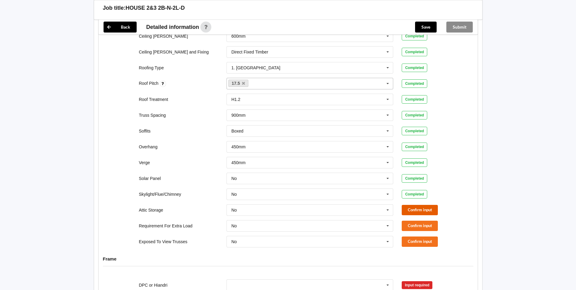
click at [431, 205] on button "Confirm input" at bounding box center [420, 210] width 36 height 10
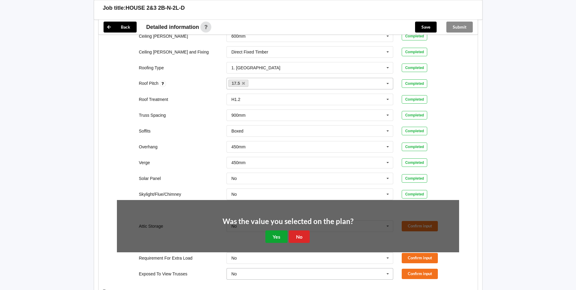
drag, startPoint x: 278, startPoint y: 233, endPoint x: 283, endPoint y: 232, distance: 5.3
click at [280, 232] on button "Yes" at bounding box center [276, 236] width 22 height 12
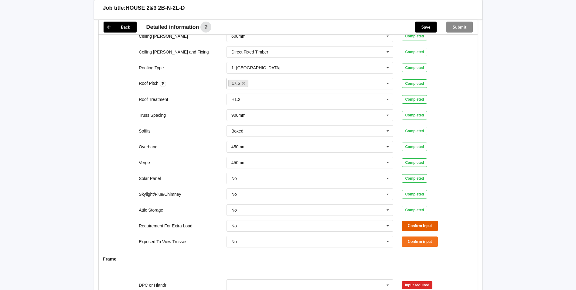
click at [406, 220] on button "Confirm input" at bounding box center [420, 225] width 36 height 10
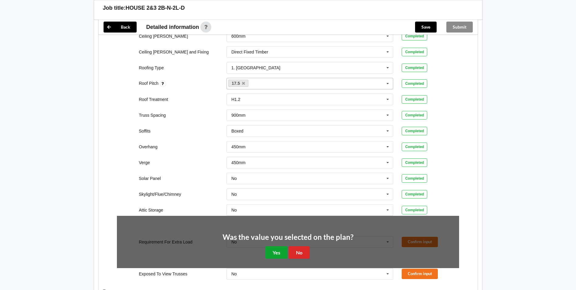
drag, startPoint x: 273, startPoint y: 240, endPoint x: 377, endPoint y: 241, distance: 103.5
click at [279, 246] on button "Yes" at bounding box center [276, 252] width 22 height 12
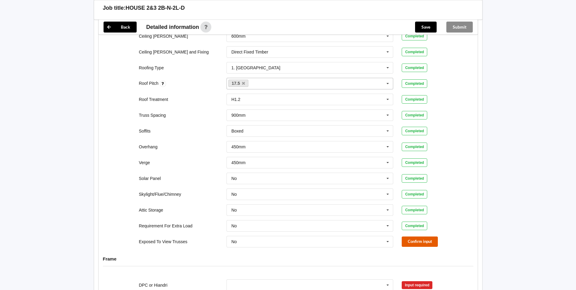
click at [416, 237] on button "Confirm input" at bounding box center [420, 241] width 36 height 10
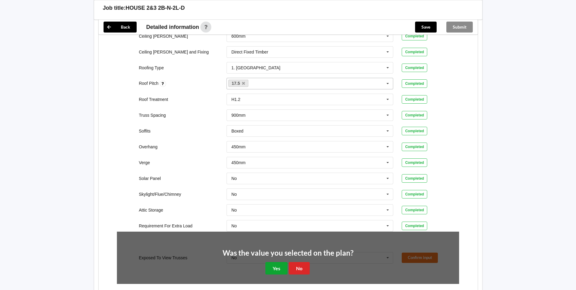
click at [278, 264] on button "Yes" at bounding box center [276, 268] width 22 height 12
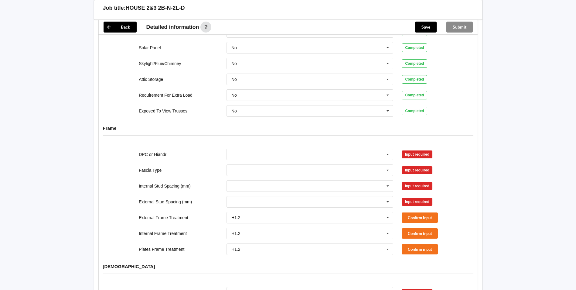
scroll to position [486, 0]
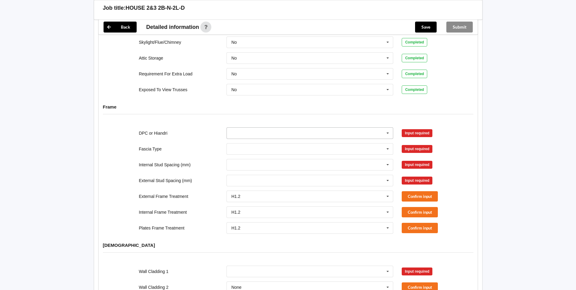
click at [347, 130] on input "text" at bounding box center [310, 132] width 166 height 11
click at [258, 138] on div "DPC Fitted" at bounding box center [310, 143] width 166 height 11
click at [410, 128] on button "Confirm input" at bounding box center [420, 133] width 36 height 10
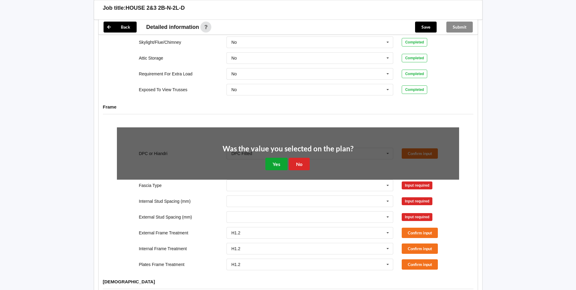
click at [274, 158] on button "Yes" at bounding box center [276, 164] width 22 height 12
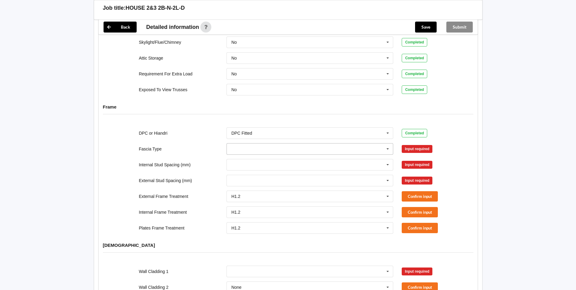
click at [267, 143] on input "text" at bounding box center [310, 148] width 166 height 11
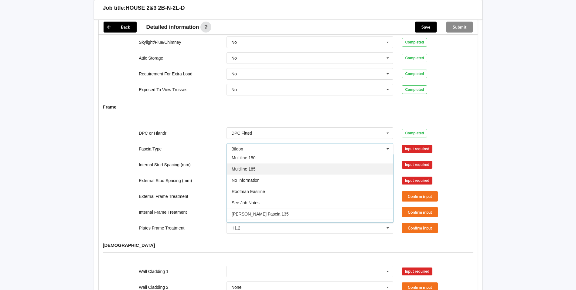
click at [270, 163] on div "Multiline 185" at bounding box center [310, 168] width 166 height 11
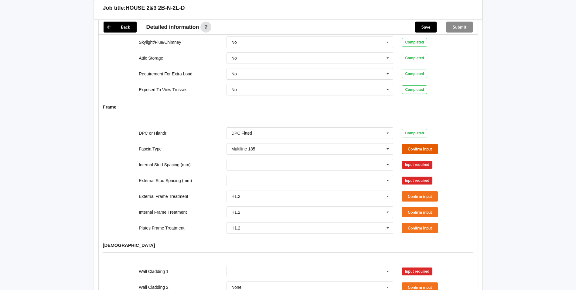
click at [415, 144] on button "Confirm input" at bounding box center [420, 149] width 36 height 10
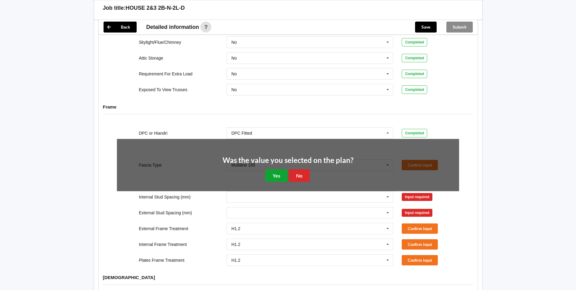
click at [277, 169] on button "Yes" at bounding box center [276, 175] width 22 height 12
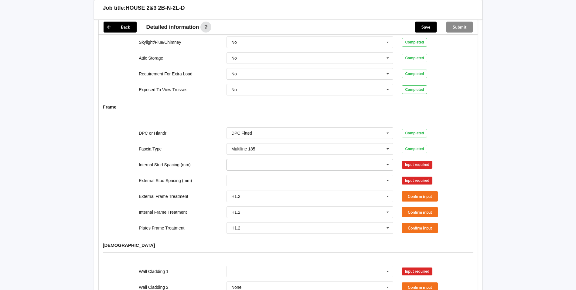
click at [239, 160] on input "text" at bounding box center [310, 164] width 166 height 11
drag, startPoint x: 239, startPoint y: 227, endPoint x: 247, endPoint y: 216, distance: 14.1
click at [239, 229] on span "600" at bounding box center [235, 231] width 7 height 5
click at [249, 177] on input "text" at bounding box center [310, 180] width 166 height 11
click at [240, 209] on div "400" at bounding box center [310, 213] width 166 height 11
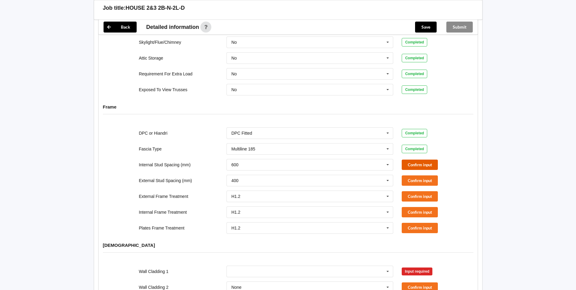
click at [407, 159] on button "Confirm input" at bounding box center [420, 164] width 36 height 10
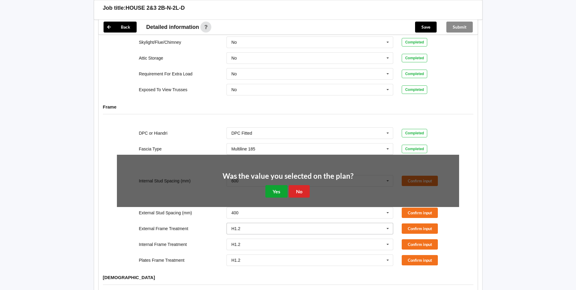
drag, startPoint x: 278, startPoint y: 186, endPoint x: 287, endPoint y: 186, distance: 9.4
click at [279, 186] on button "Yes" at bounding box center [276, 191] width 22 height 12
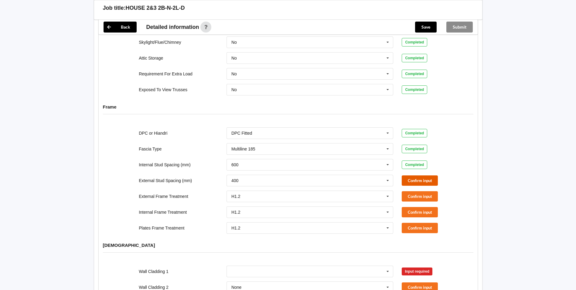
click at [420, 175] on button "Confirm input" at bounding box center [420, 180] width 36 height 10
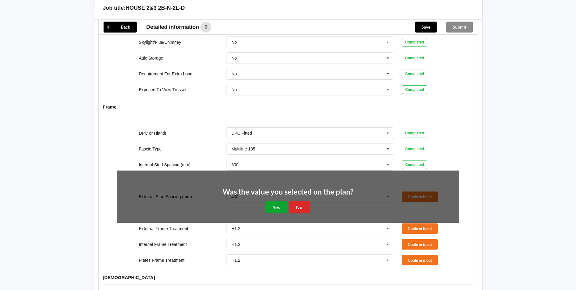
click at [273, 201] on button "Yes" at bounding box center [276, 207] width 22 height 12
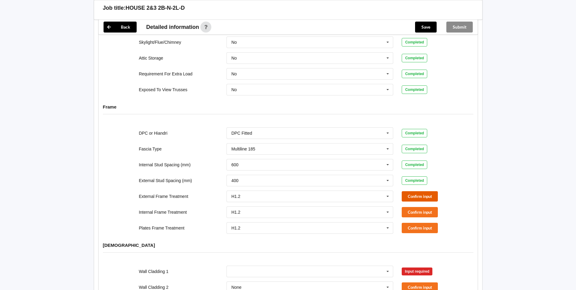
click at [412, 191] on button "Confirm input" at bounding box center [420, 196] width 36 height 10
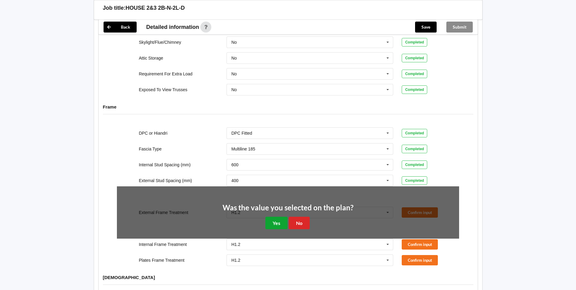
click at [280, 216] on button "Yes" at bounding box center [276, 222] width 22 height 12
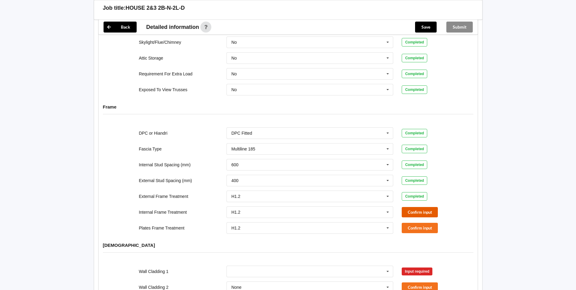
click at [403, 207] on button "Confirm input" at bounding box center [420, 212] width 36 height 10
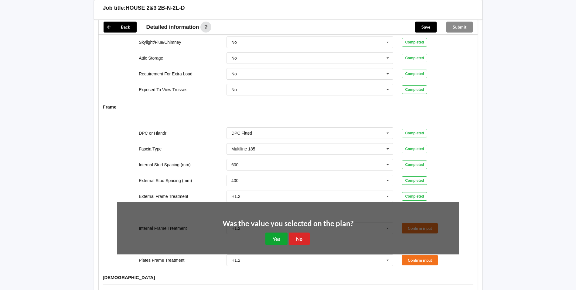
drag, startPoint x: 269, startPoint y: 235, endPoint x: 279, endPoint y: 233, distance: 10.8
click at [269, 235] on button "Yes" at bounding box center [276, 238] width 22 height 12
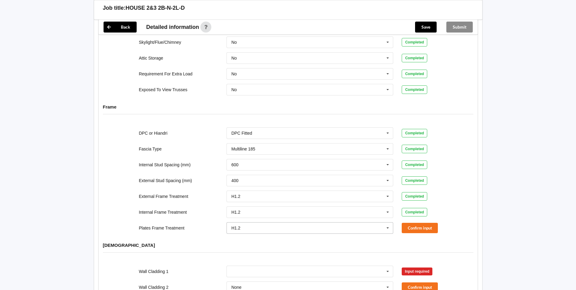
click at [262, 222] on input "text" at bounding box center [310, 227] width 166 height 11
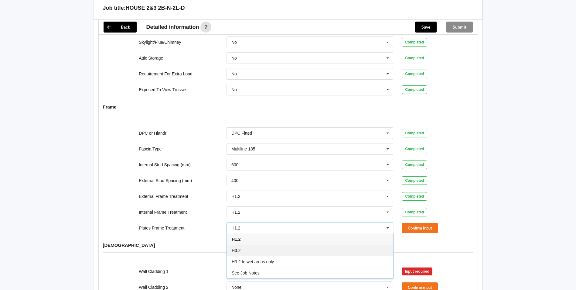
click at [237, 248] on span "H3.2" at bounding box center [236, 250] width 9 height 5
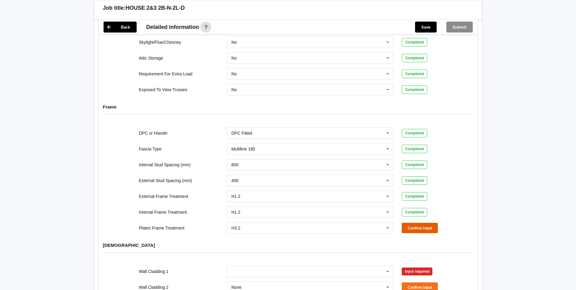
click at [414, 222] on button "Confirm input" at bounding box center [420, 227] width 36 height 10
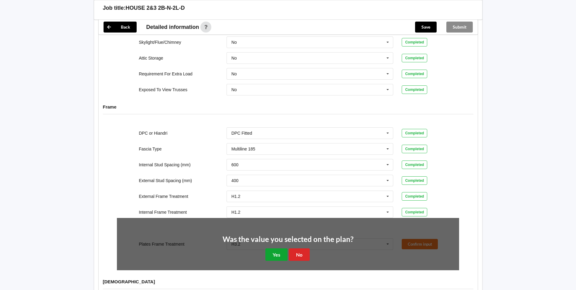
click at [273, 248] on button "Yes" at bounding box center [276, 254] width 22 height 12
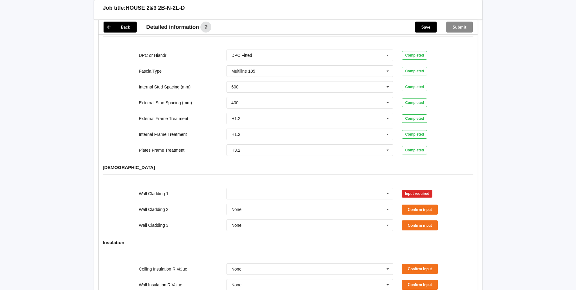
scroll to position [577, 0]
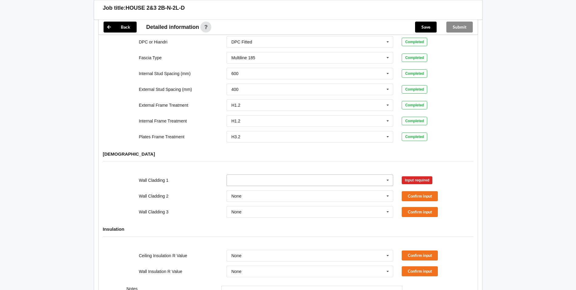
click at [262, 175] on input "text" at bounding box center [310, 180] width 166 height 11
click at [249, 189] on span "Axon Panel" at bounding box center [243, 191] width 22 height 5
click at [416, 175] on button "Confirm input" at bounding box center [420, 180] width 36 height 10
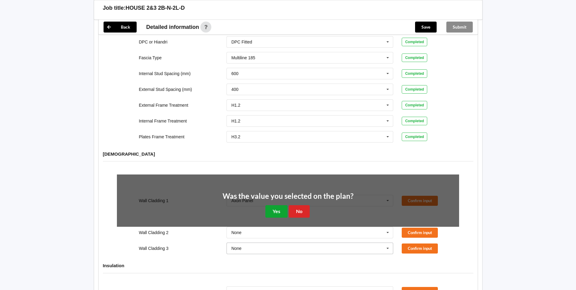
click at [275, 206] on button "Yes" at bounding box center [276, 211] width 22 height 12
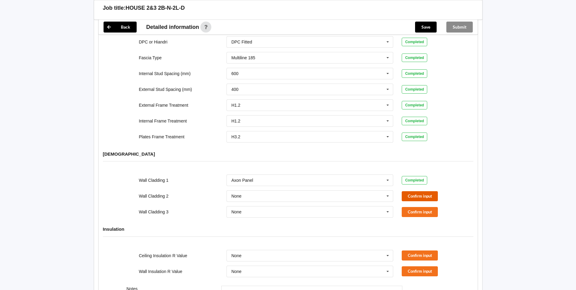
click at [419, 191] on button "Confirm input" at bounding box center [420, 196] width 36 height 10
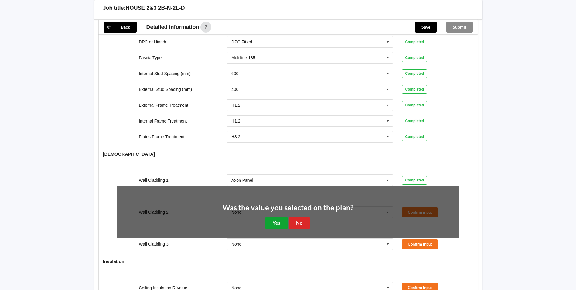
click at [277, 217] on button "Yes" at bounding box center [276, 222] width 22 height 12
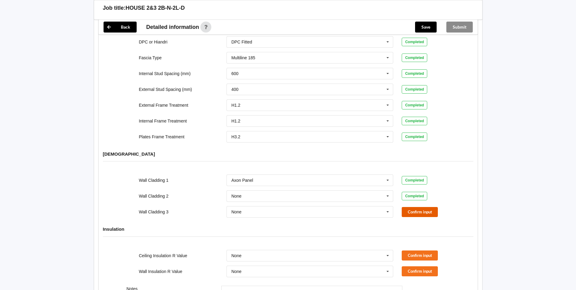
click at [415, 207] on button "Confirm input" at bounding box center [420, 212] width 36 height 10
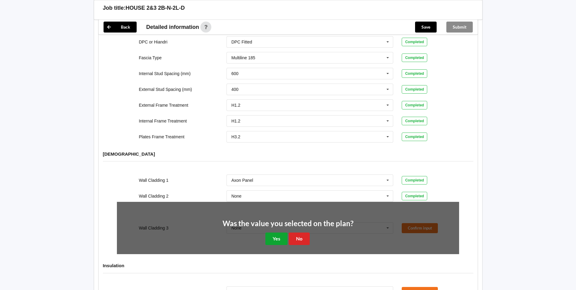
click at [277, 232] on button "Yes" at bounding box center [276, 238] width 22 height 12
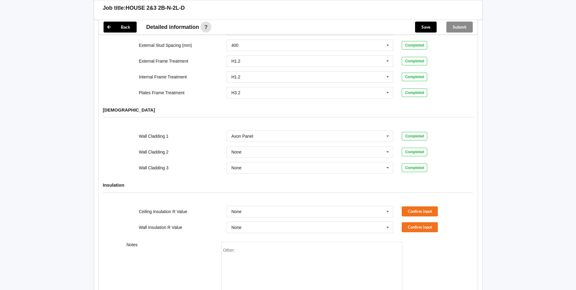
scroll to position [660, 0]
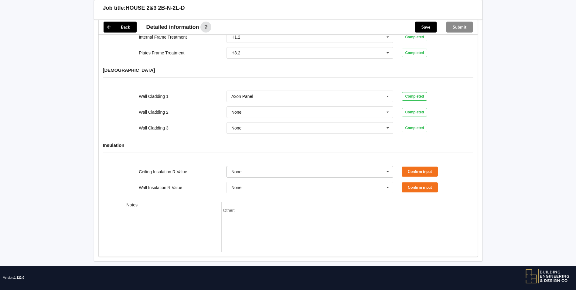
click at [249, 166] on input "text" at bounding box center [310, 171] width 166 height 11
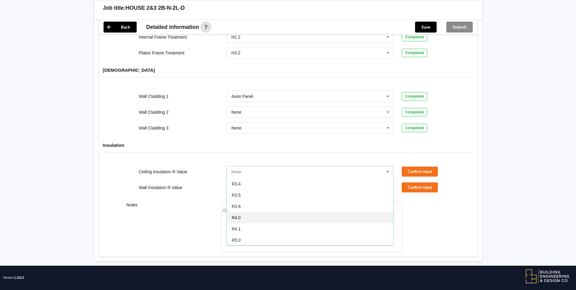
scroll to position [213, 0]
click at [245, 233] on div "R7.0" at bounding box center [310, 238] width 166 height 11
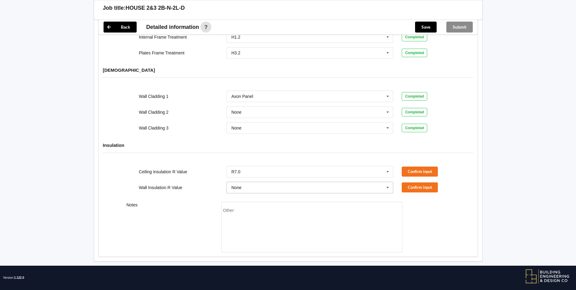
click at [245, 182] on input "text" at bounding box center [310, 187] width 166 height 11
click at [242, 216] on div "R2.2" at bounding box center [310, 219] width 166 height 11
click at [408, 166] on button "Confirm input" at bounding box center [420, 171] width 36 height 10
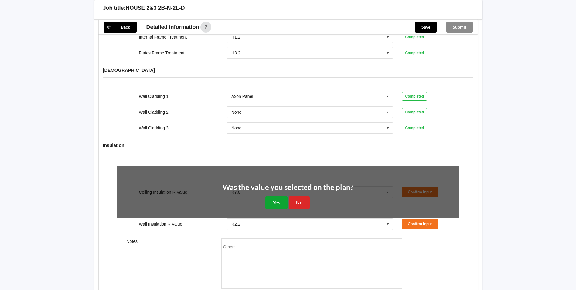
click at [273, 196] on button "Yes" at bounding box center [276, 202] width 22 height 12
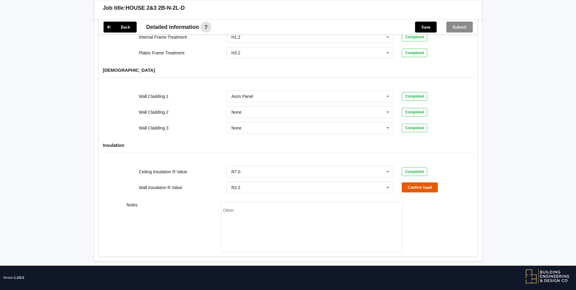
click at [415, 182] on button "Confirm input" at bounding box center [420, 187] width 36 height 10
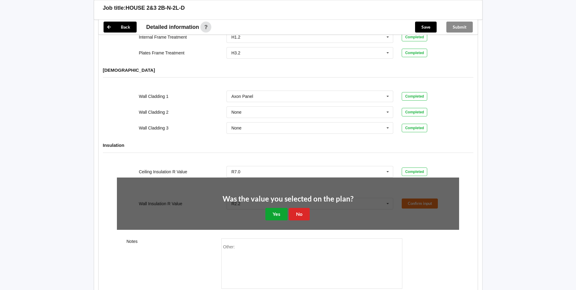
click at [273, 210] on button "Yes" at bounding box center [276, 214] width 22 height 12
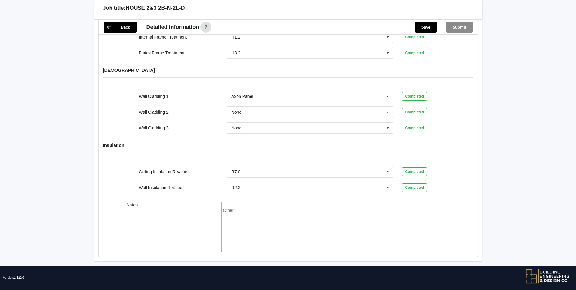
click at [433, 213] on div "Notes Other:" at bounding box center [288, 226] width 379 height 59
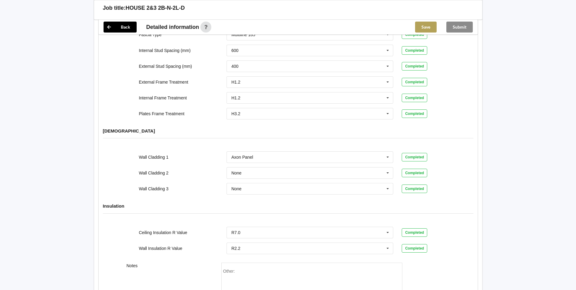
click at [432, 27] on button "Save" at bounding box center [426, 27] width 22 height 11
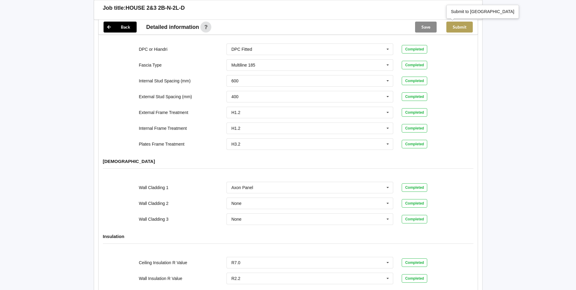
click at [462, 29] on button "Submit" at bounding box center [459, 27] width 26 height 11
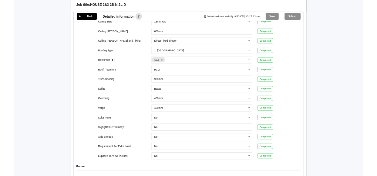
scroll to position [266, 0]
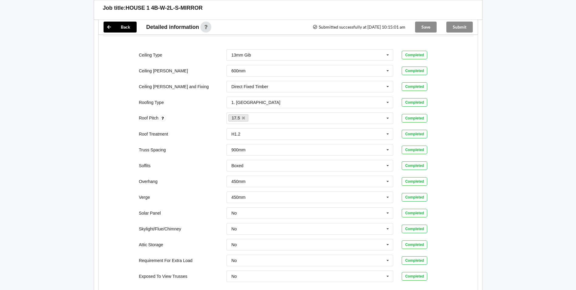
scroll to position [243, 0]
